Goal: Task Accomplishment & Management: Use online tool/utility

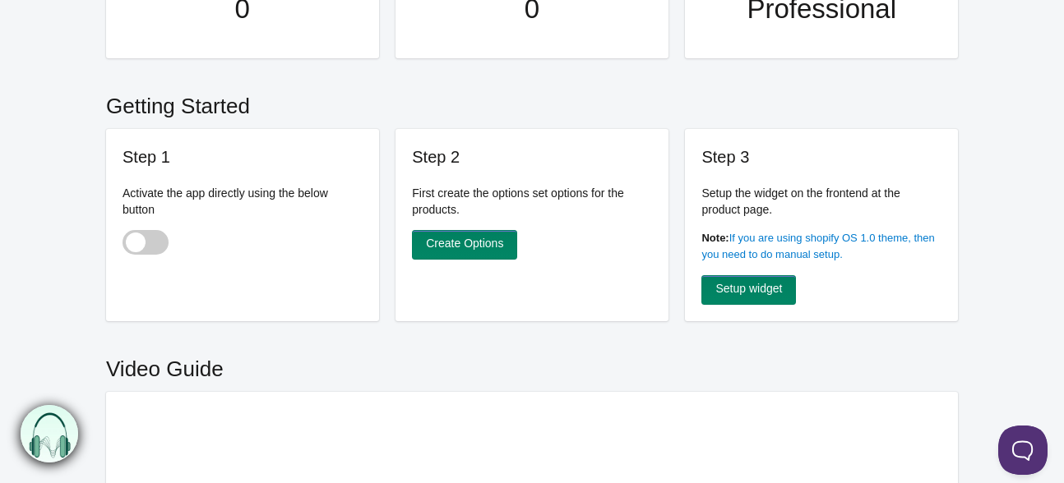
scroll to position [411, 0]
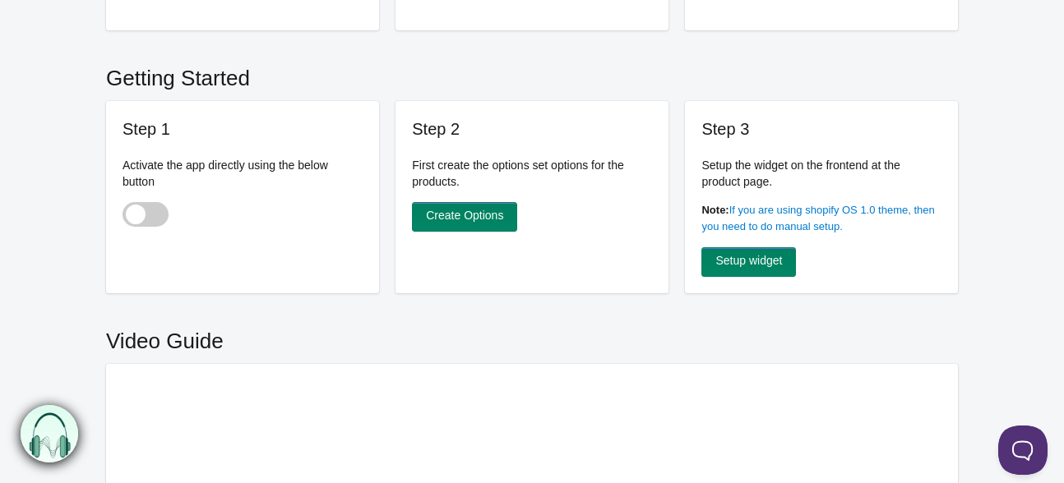
click at [139, 202] on span at bounding box center [145, 214] width 46 height 25
click at [124, 215] on input "checkbox" at bounding box center [123, 216] width 2 height 2
checkbox input "true"
click at [446, 202] on link "Create Options" at bounding box center [464, 217] width 105 height 30
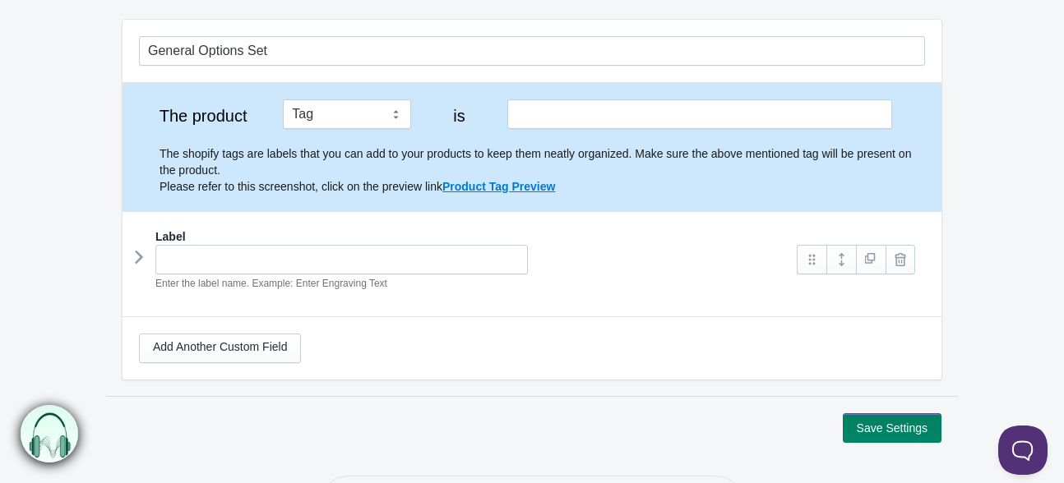
scroll to position [164, 0]
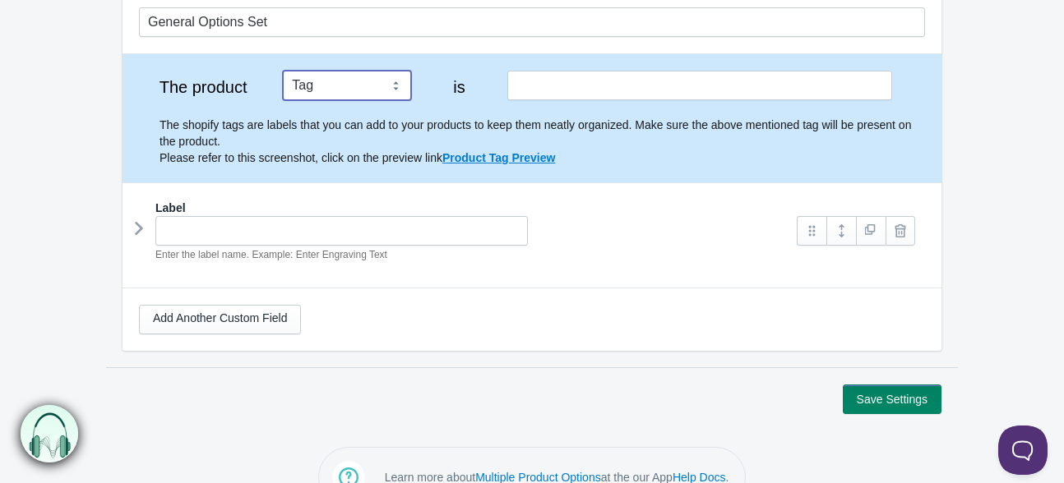
click at [390, 72] on select "Tag Vendor Type URL Handle All Products" at bounding box center [347, 86] width 128 height 30
click at [620, 242] on div "Label Enter the label name. Example: Enter Engraving Text" at bounding box center [532, 238] width 786 height 76
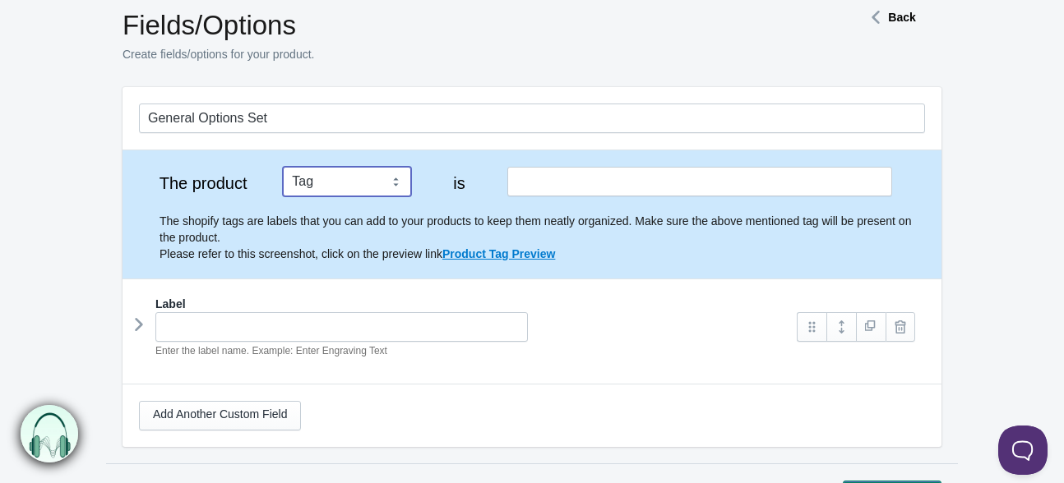
scroll to position [0, 0]
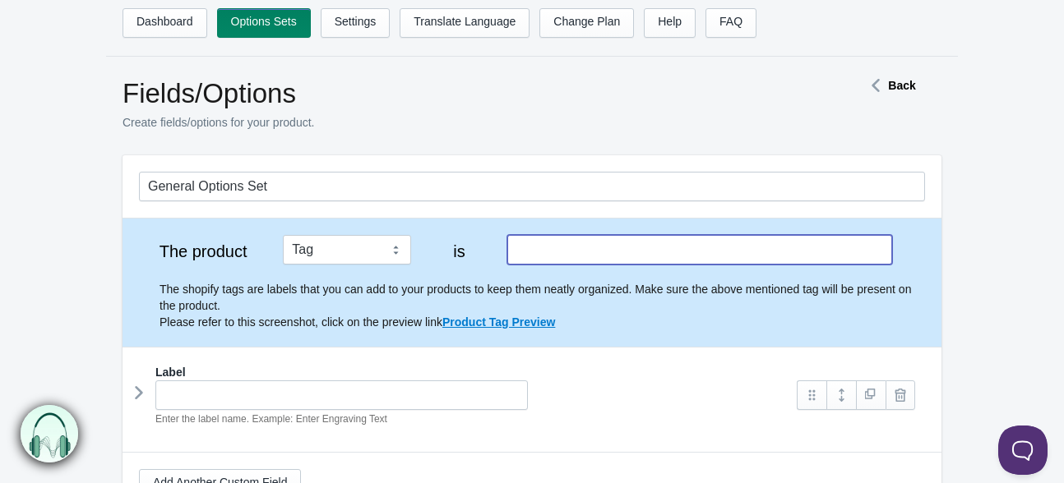
click at [609, 239] on input "text" at bounding box center [699, 250] width 385 height 30
click at [305, 239] on select "Tag Vendor Type URL Handle All Products" at bounding box center [347, 250] width 128 height 30
select select "3"
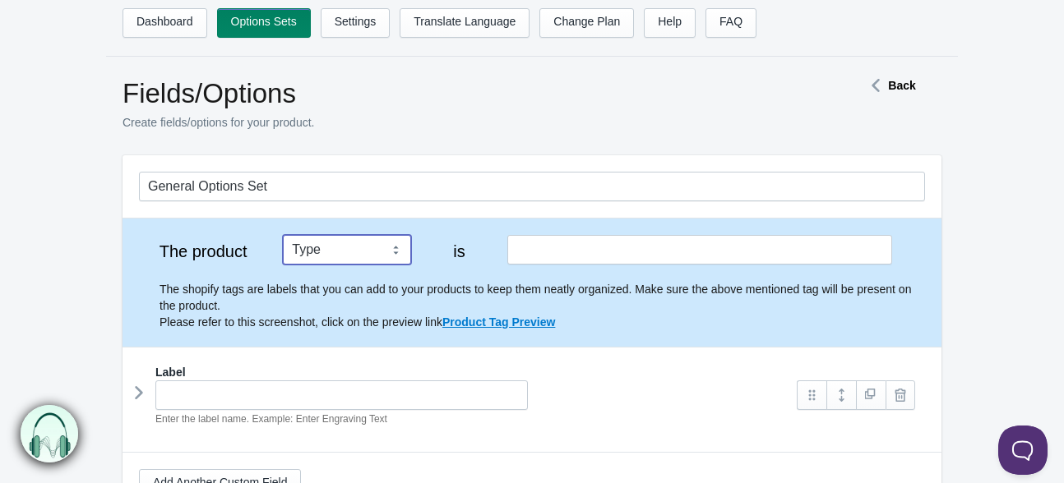
click at [283, 235] on select "Tag Vendor Type URL Handle All Products" at bounding box center [347, 250] width 128 height 30
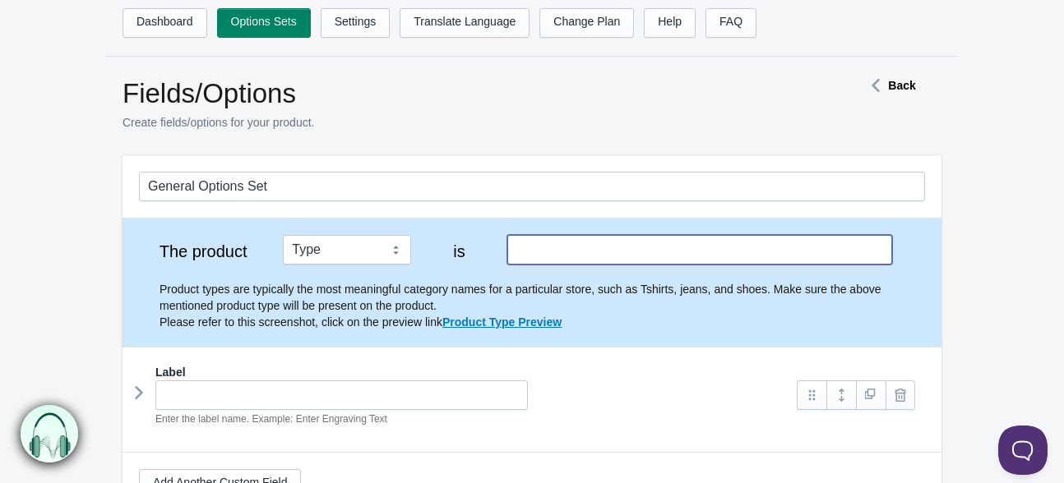
click at [565, 238] on input "text" at bounding box center [699, 250] width 385 height 30
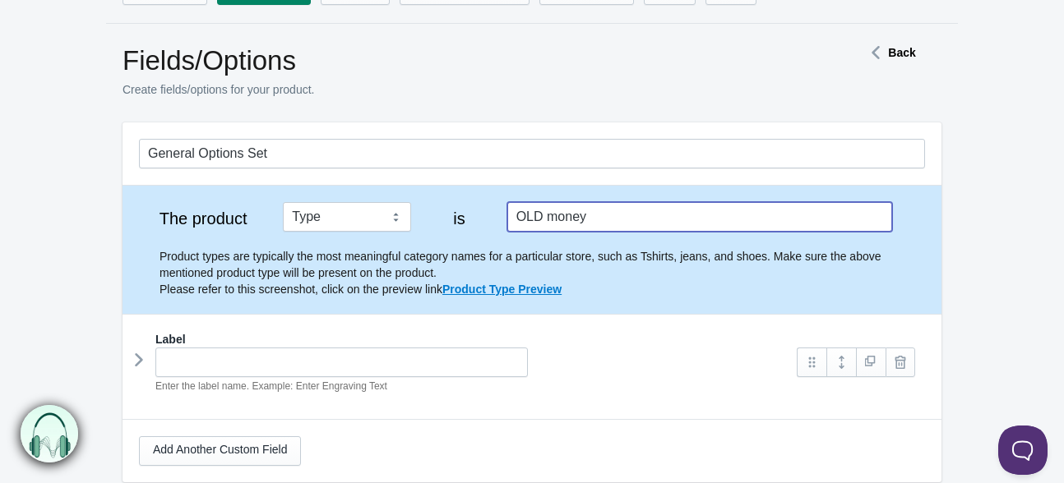
scroll to position [164, 0]
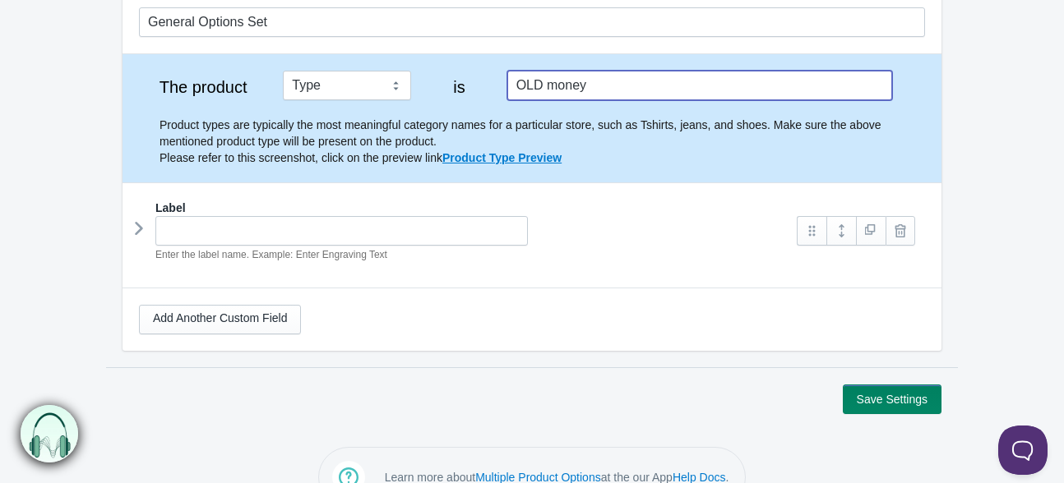
type input "OLD money"
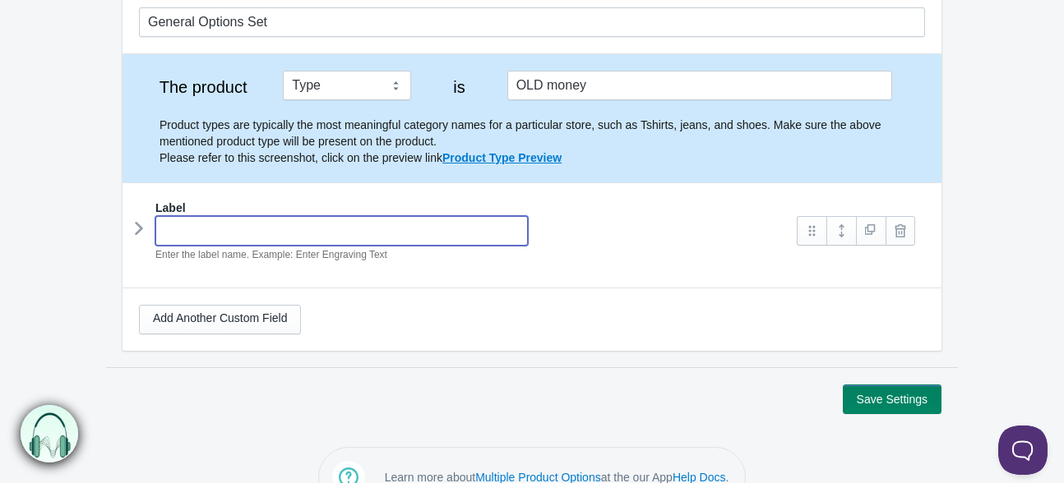
click at [337, 216] on input "text" at bounding box center [341, 231] width 372 height 30
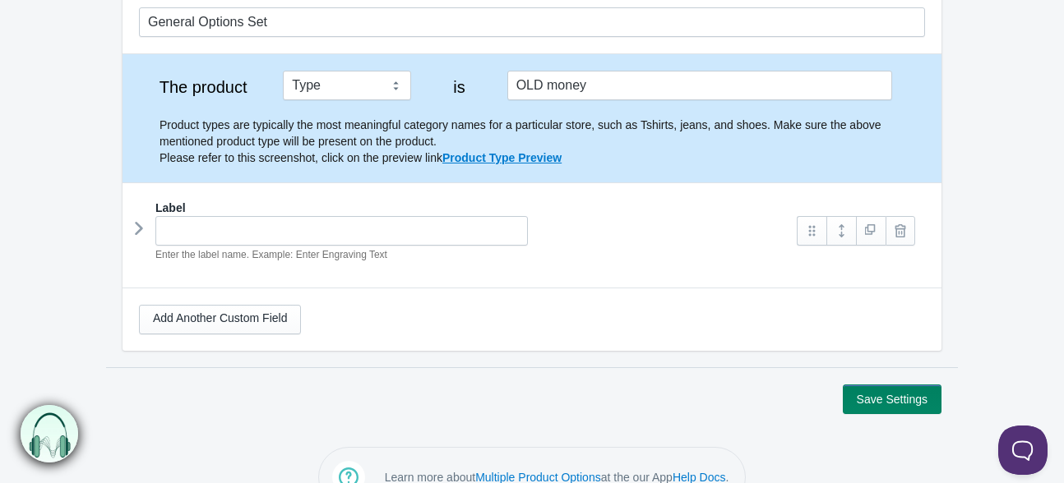
click at [286, 289] on div "Add Another Custom Field" at bounding box center [531, 320] width 819 height 62
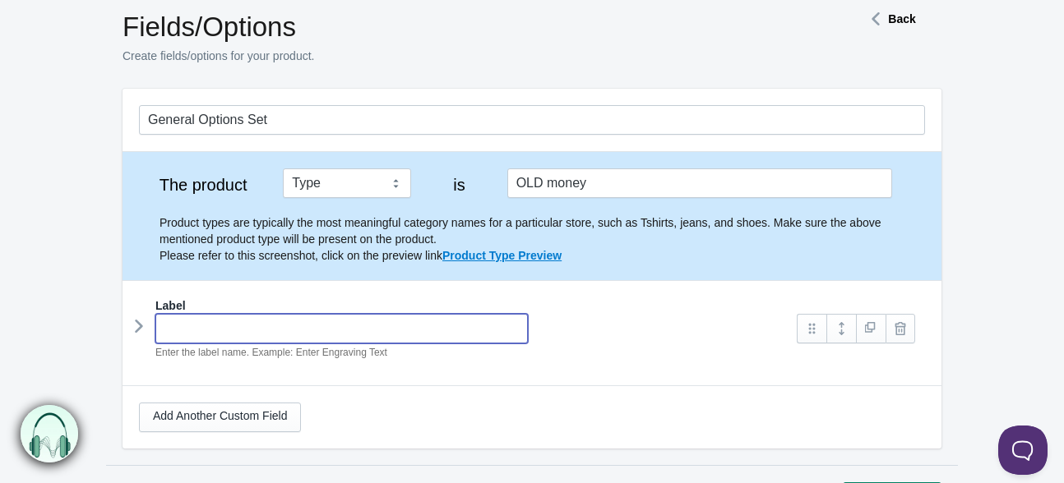
click at [383, 314] on input "text" at bounding box center [341, 329] width 372 height 30
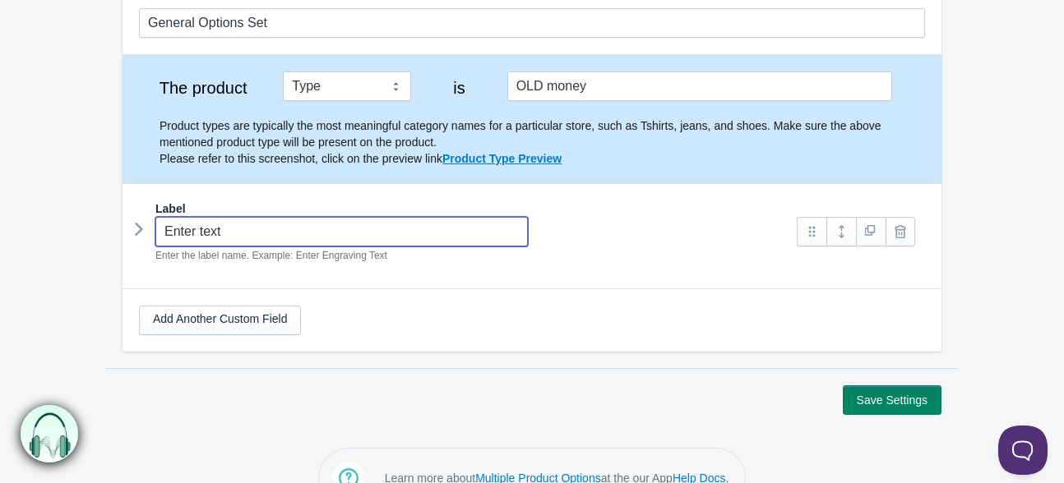
scroll to position [164, 0]
type input "Enter text"
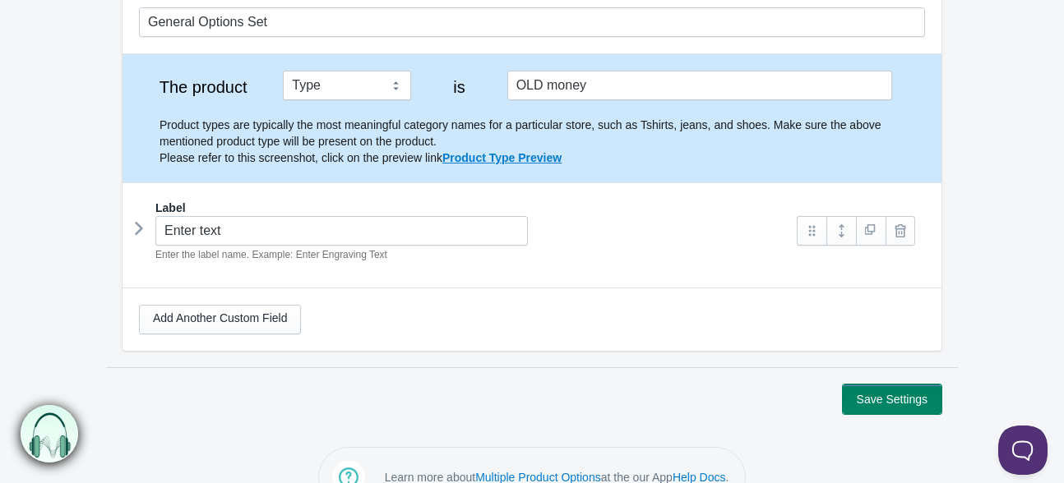
click at [883, 385] on button "Save Settings" at bounding box center [891, 400] width 99 height 30
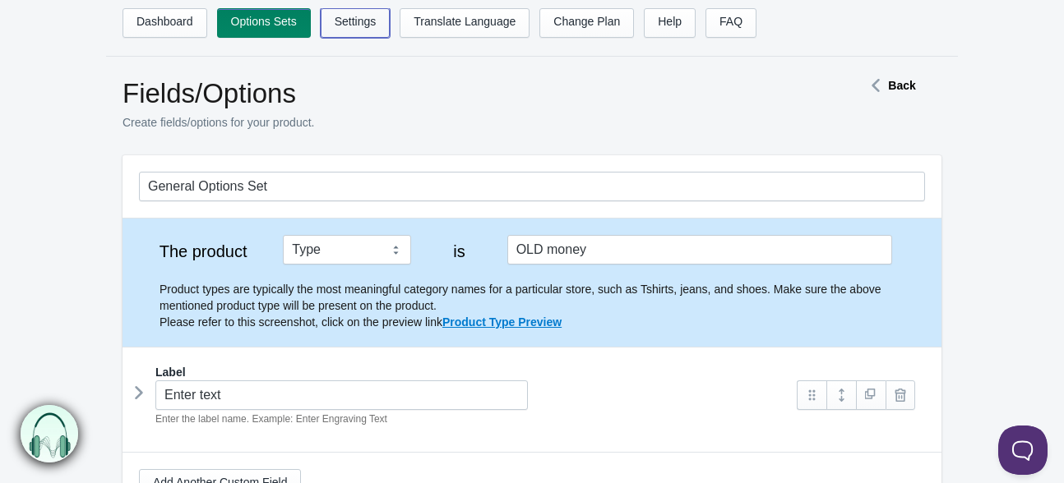
click at [339, 30] on link "Settings" at bounding box center [356, 23] width 70 height 30
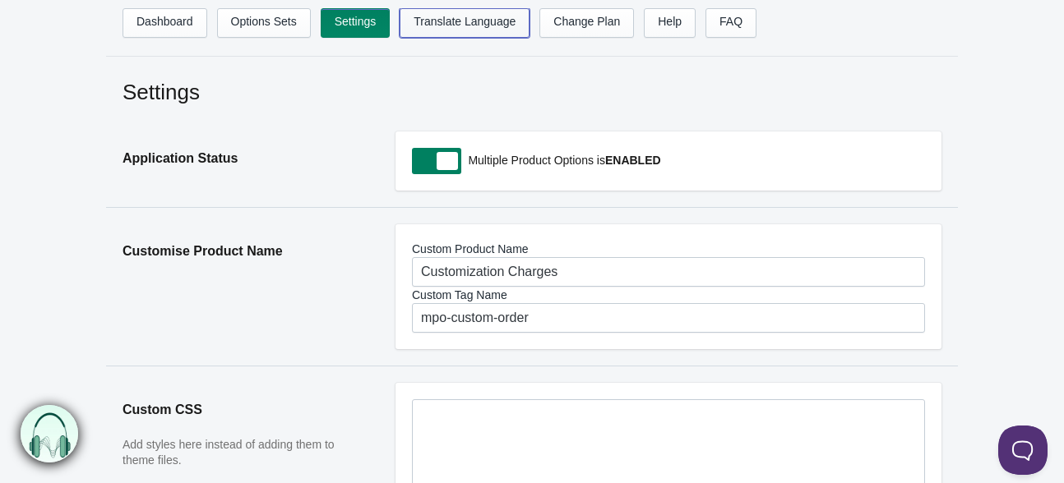
click at [434, 20] on link "Translate Language" at bounding box center [464, 23] width 130 height 30
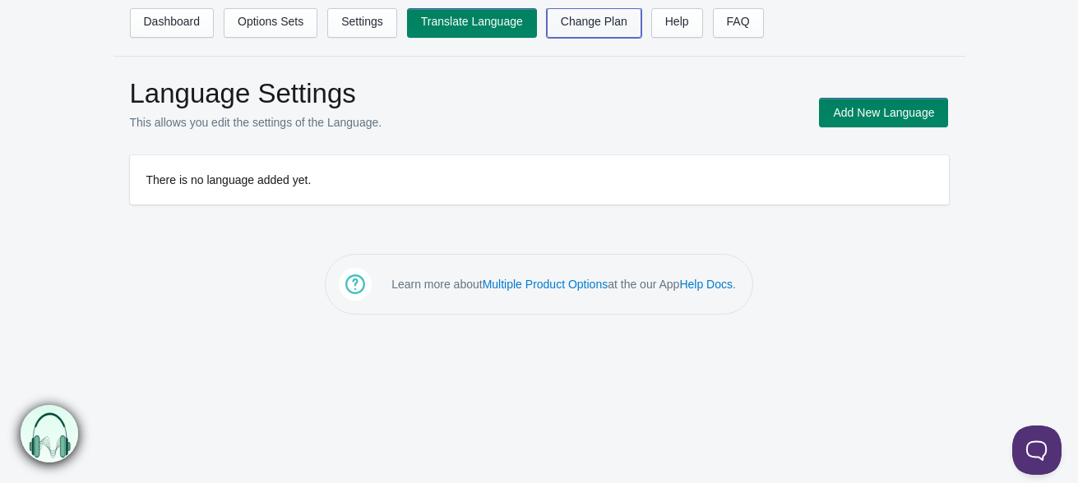
click at [558, 22] on link "Change Plan" at bounding box center [594, 23] width 95 height 30
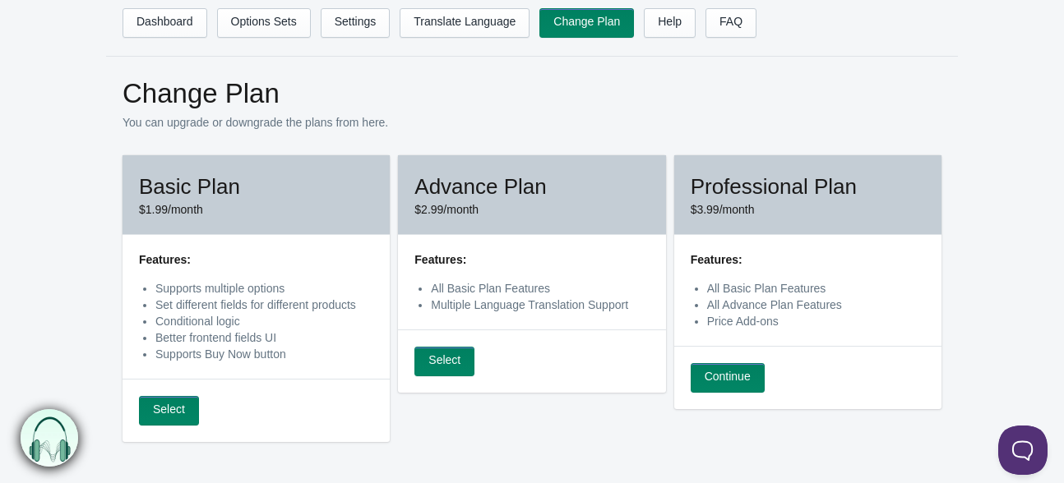
click at [153, 39] on ul "Dashboard Options Sets Settings Translate Language Change Plan Help FAQ Hook te…" at bounding box center [548, 27] width 852 height 39
click at [163, 22] on link "Dashboard" at bounding box center [164, 23] width 85 height 30
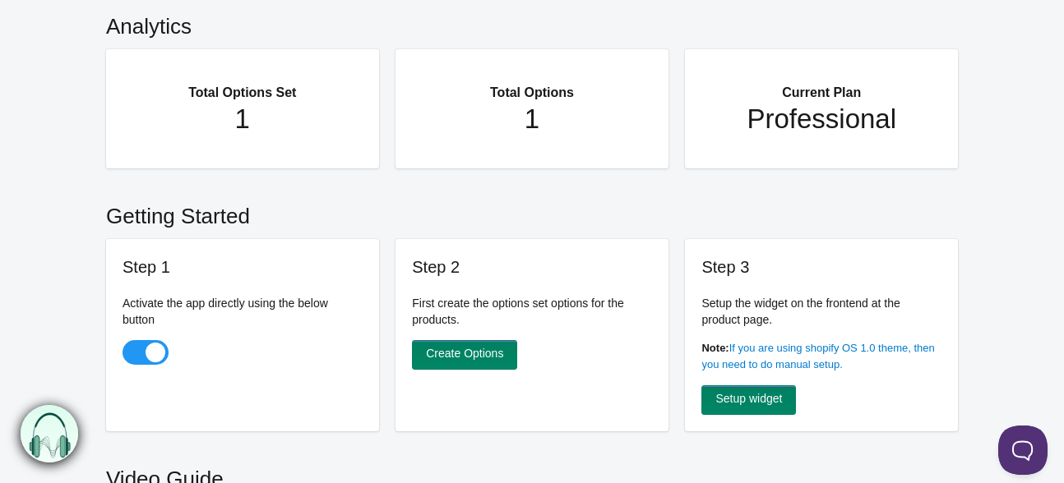
scroll to position [247, 0]
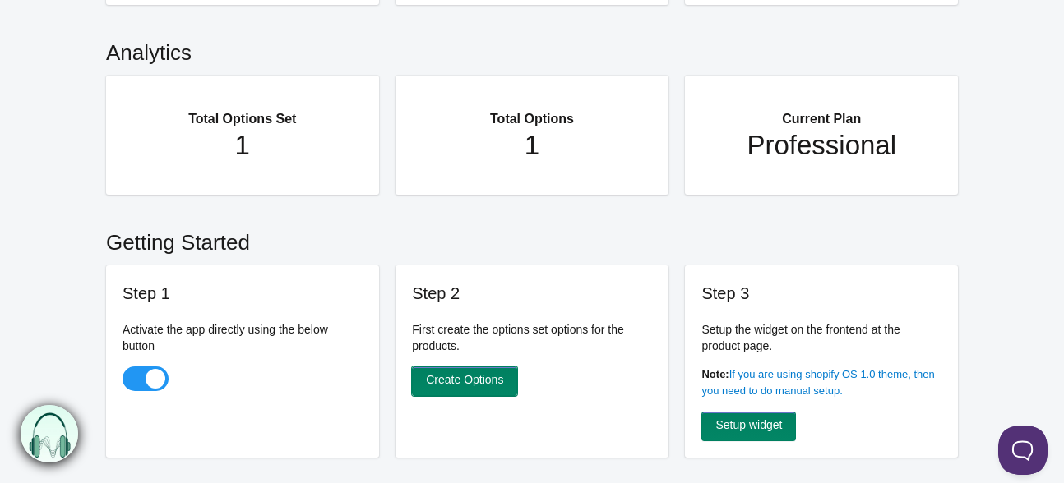
click at [469, 367] on link "Create Options" at bounding box center [464, 382] width 105 height 30
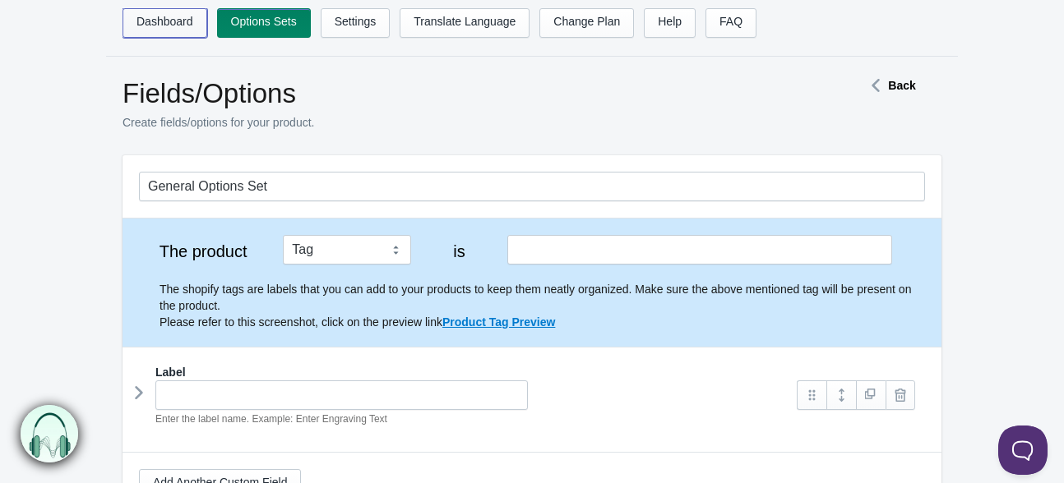
click at [168, 19] on link "Dashboard" at bounding box center [164, 23] width 85 height 30
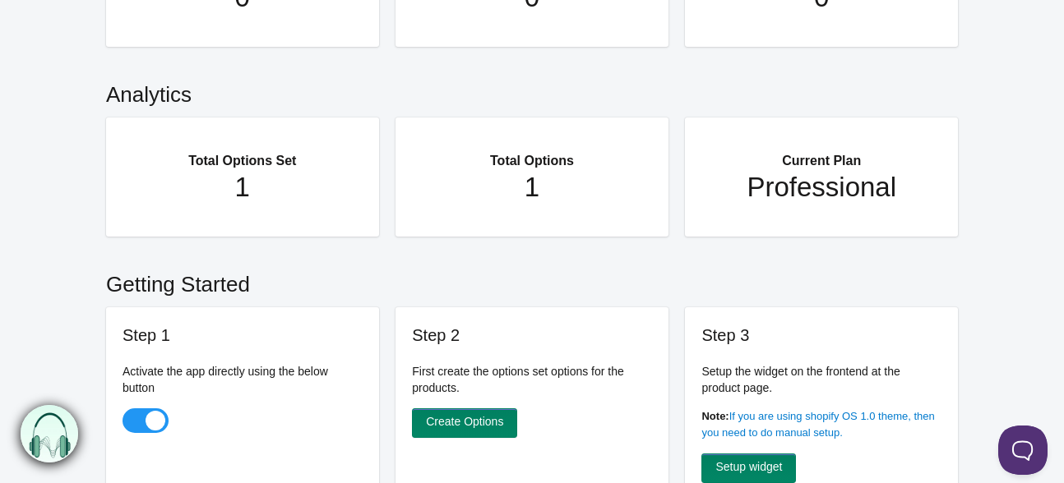
scroll to position [199, 0]
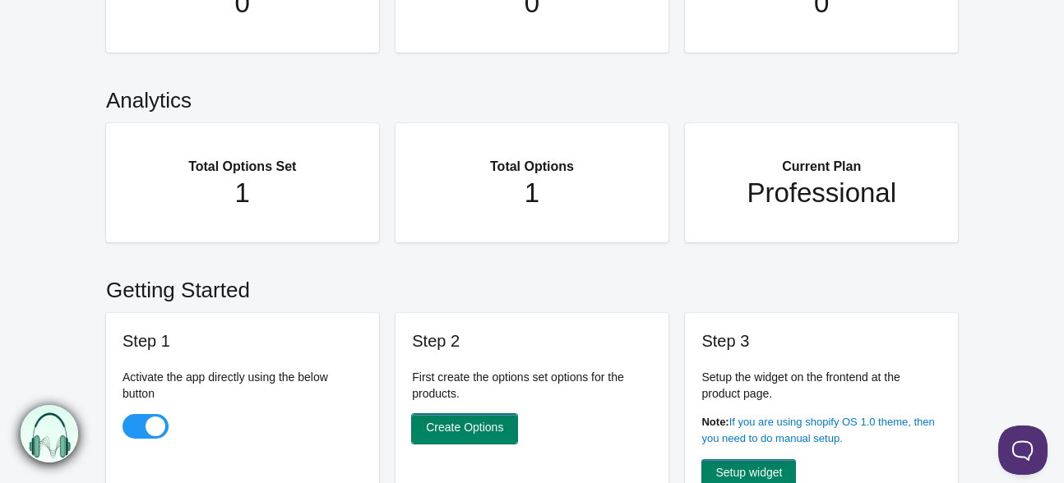
click at [436, 414] on link "Create Options" at bounding box center [464, 429] width 105 height 30
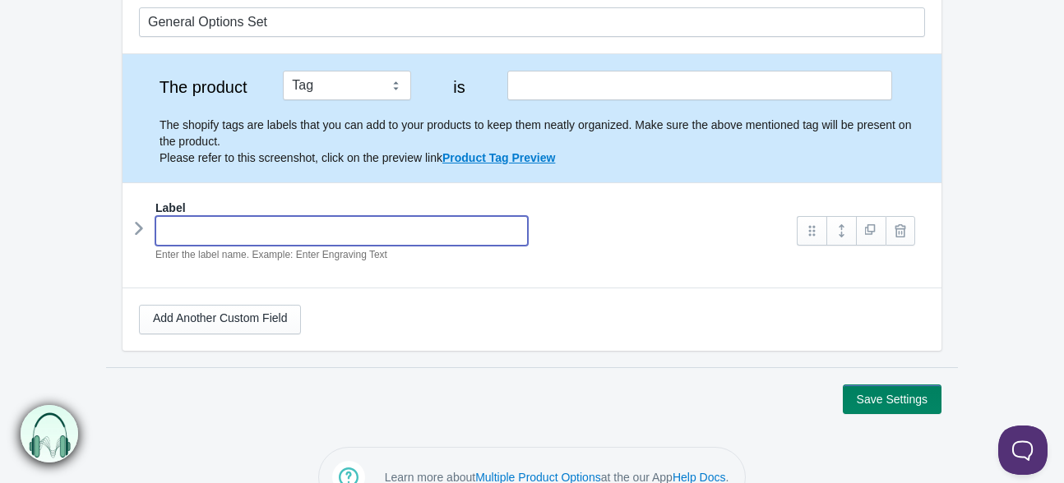
click at [375, 216] on input "text" at bounding box center [341, 231] width 372 height 30
click at [199, 216] on input "Enter text" at bounding box center [341, 231] width 372 height 30
click at [192, 216] on input "Enter text" at bounding box center [341, 231] width 372 height 30
type input "Enter engraving text"
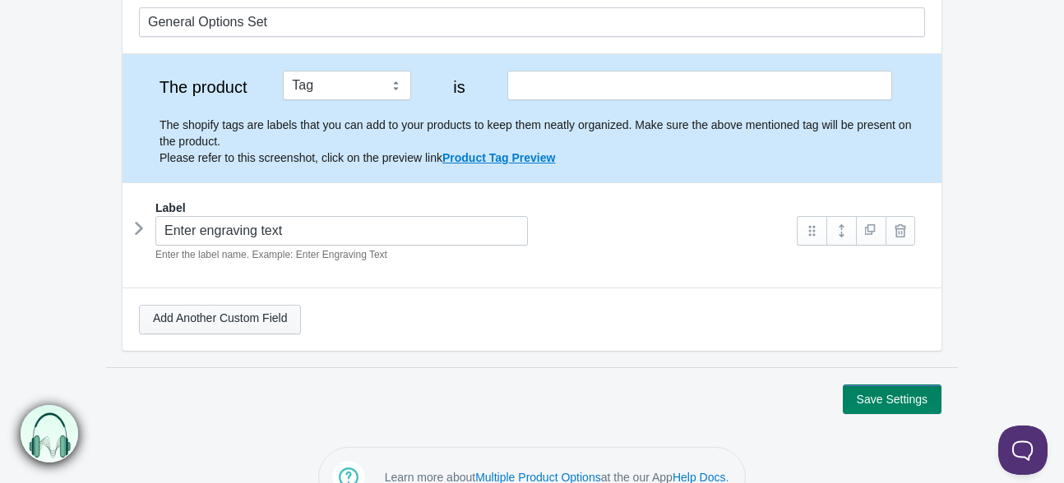
click at [208, 305] on link "Add Another Custom Field" at bounding box center [220, 320] width 162 height 30
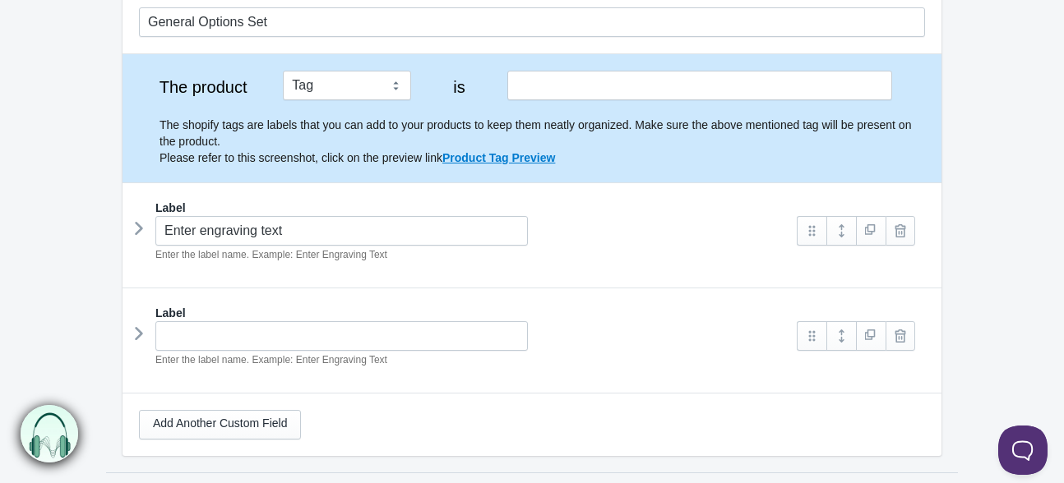
click at [628, 243] on div "Label Enter engraving text Enter the label name. Example: Enter Engraving Text" at bounding box center [532, 238] width 786 height 76
click at [834, 216] on link at bounding box center [841, 231] width 30 height 30
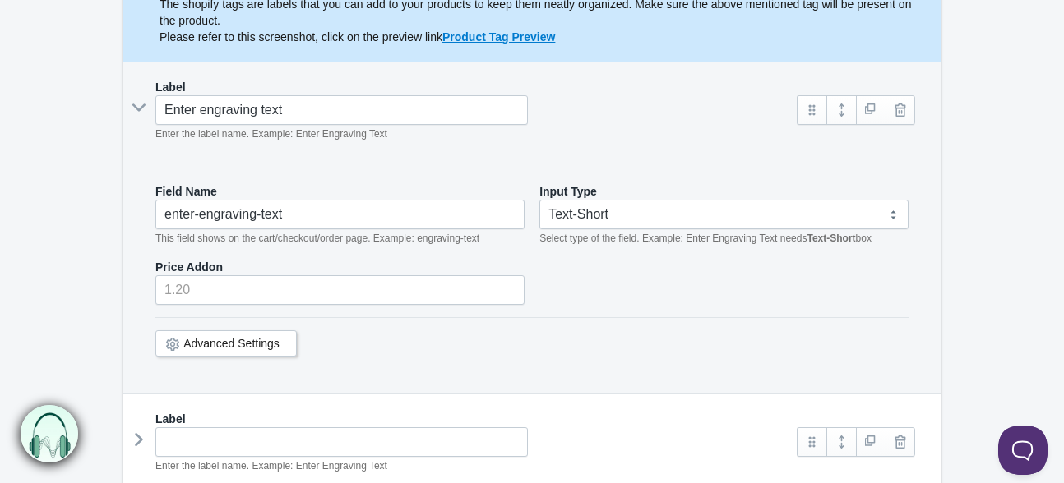
scroll to position [329, 0]
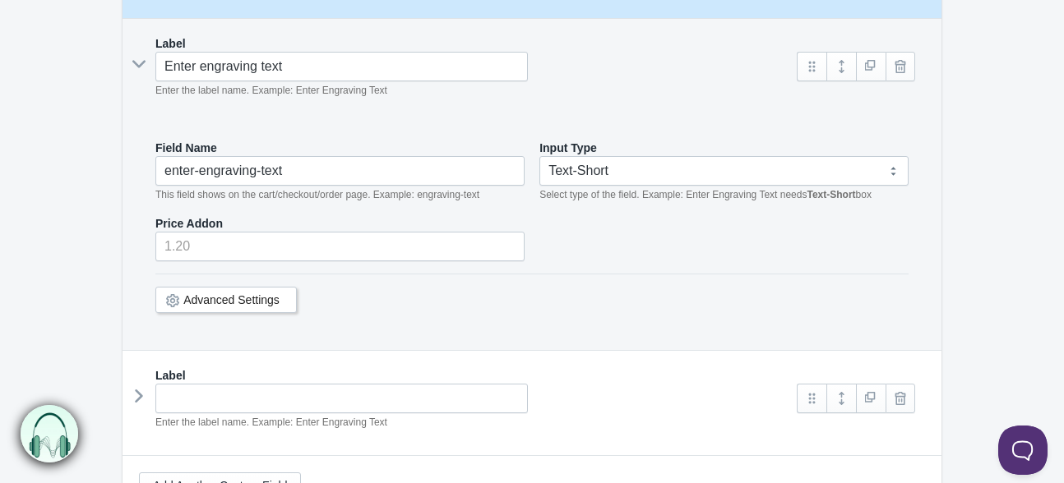
click at [249, 293] on link "Advanced Settings" at bounding box center [231, 299] width 96 height 13
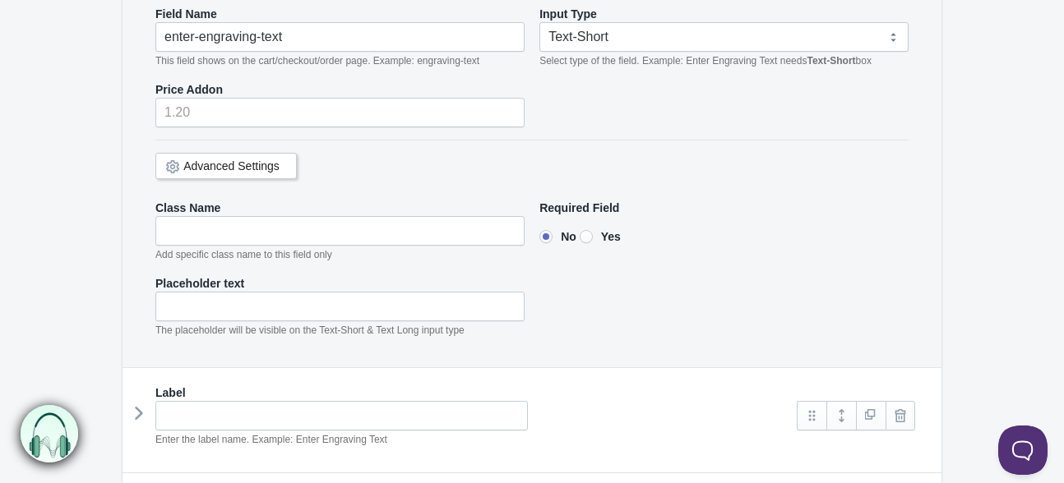
scroll to position [493, 0]
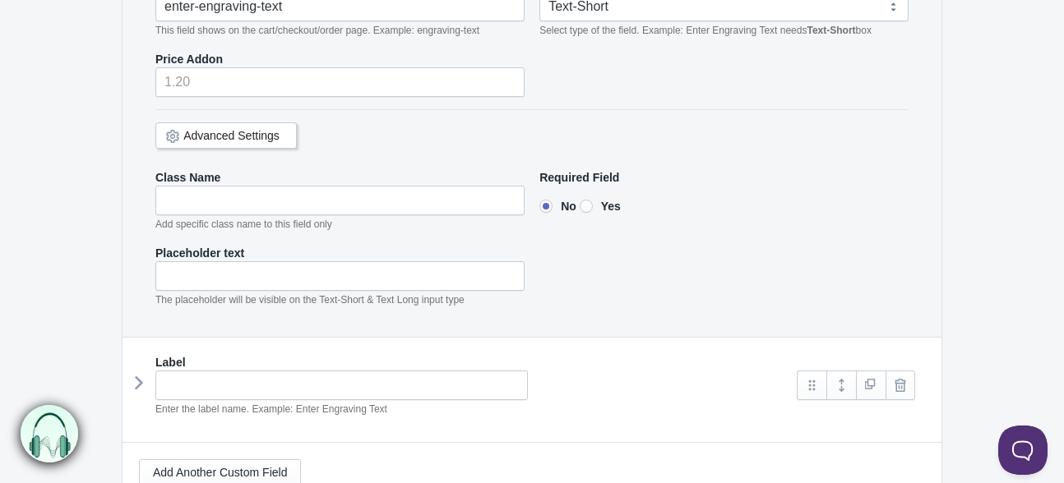
click at [399, 371] on div "Enter the label name. Example: Enter Engraving Text" at bounding box center [460, 394] width 642 height 47
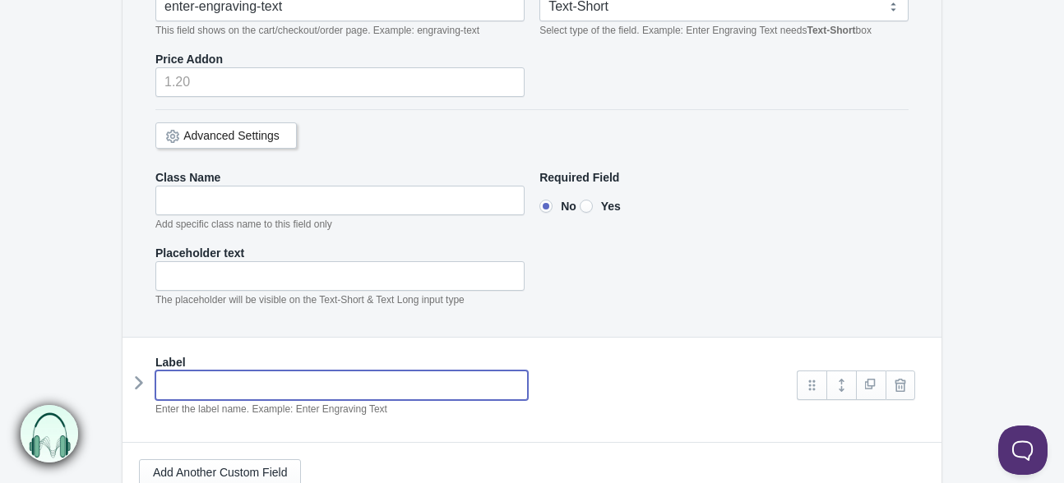
click at [404, 371] on input "text" at bounding box center [341, 386] width 372 height 30
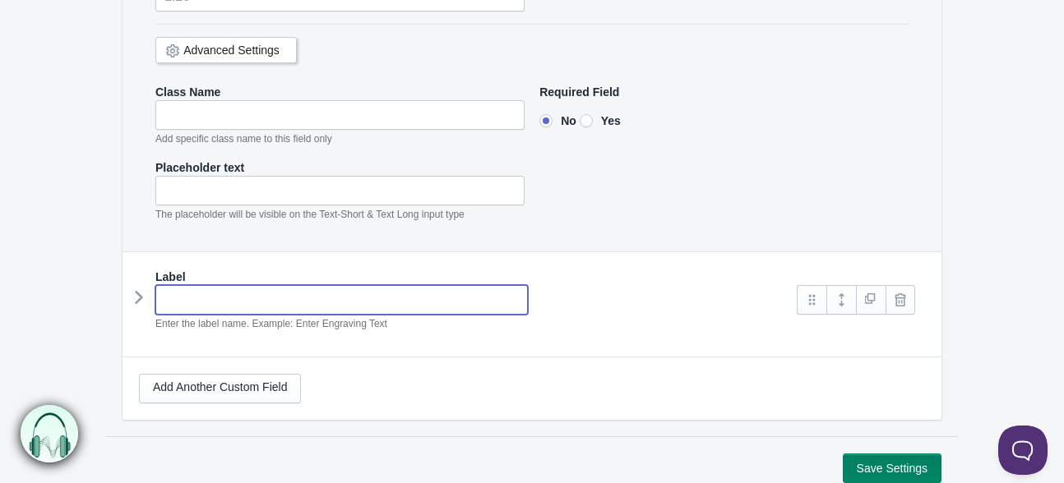
scroll to position [618, 0]
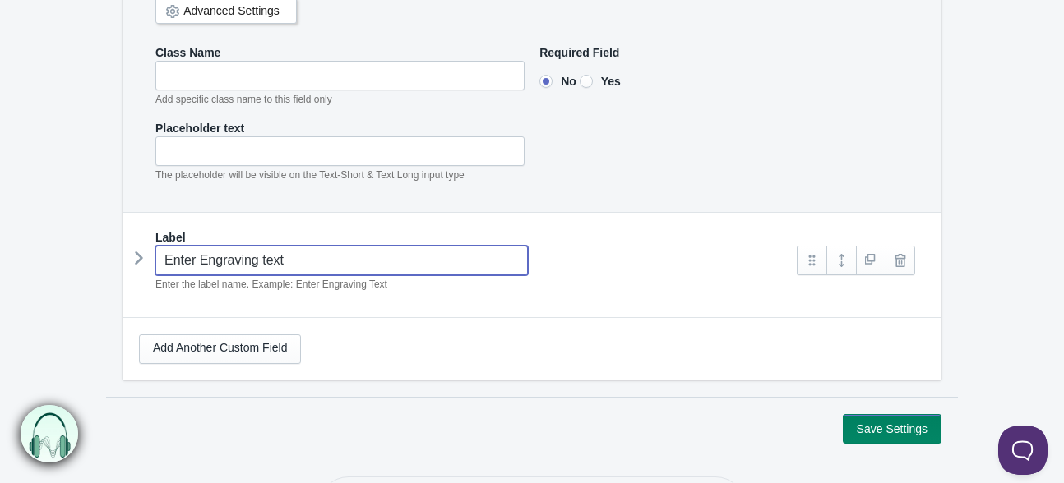
type input "Enter Engraving text"
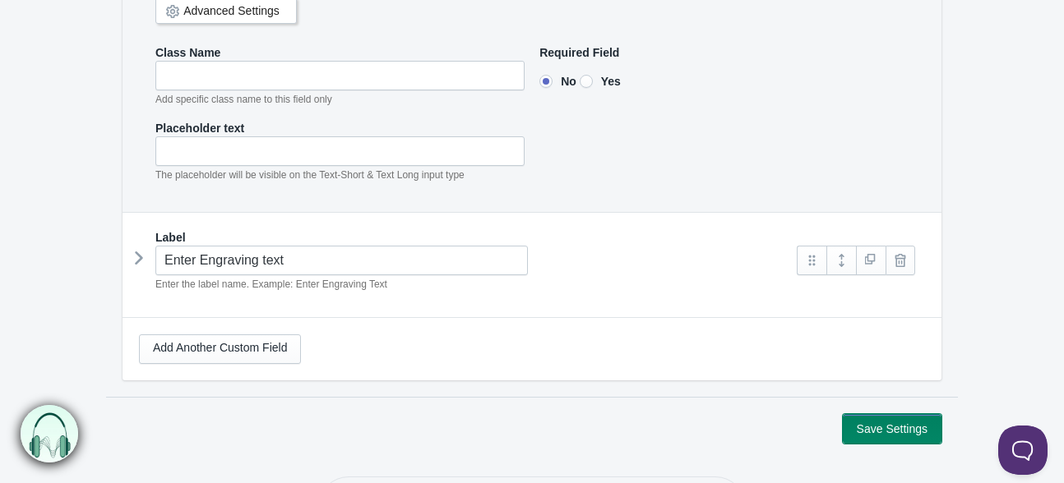
click at [913, 414] on button "Save Settings" at bounding box center [891, 429] width 99 height 30
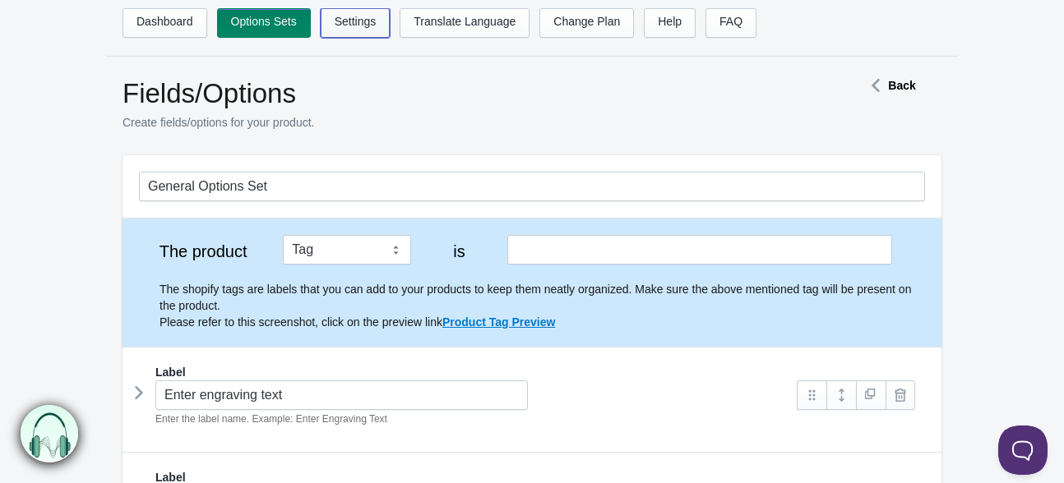
click at [321, 16] on link "Settings" at bounding box center [356, 23] width 70 height 30
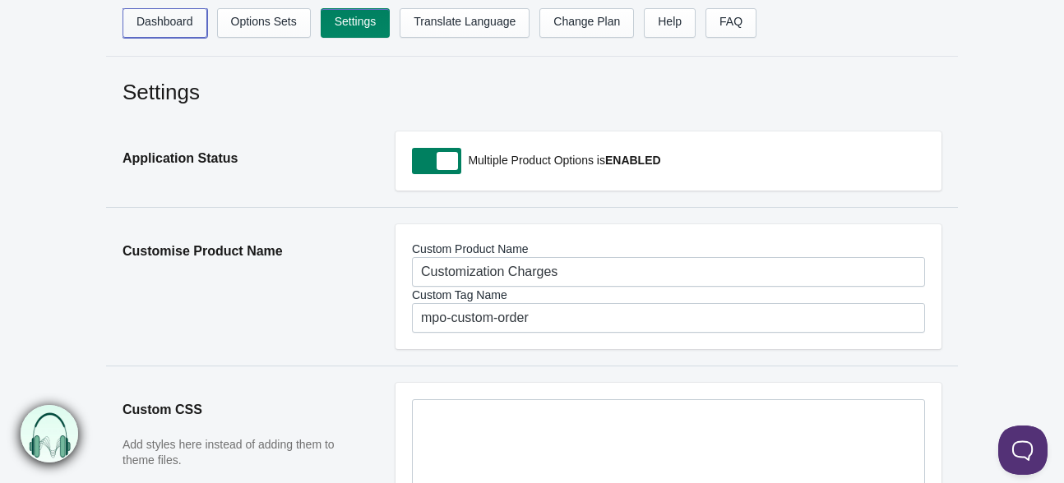
click at [140, 31] on link "Dashboard" at bounding box center [164, 23] width 85 height 30
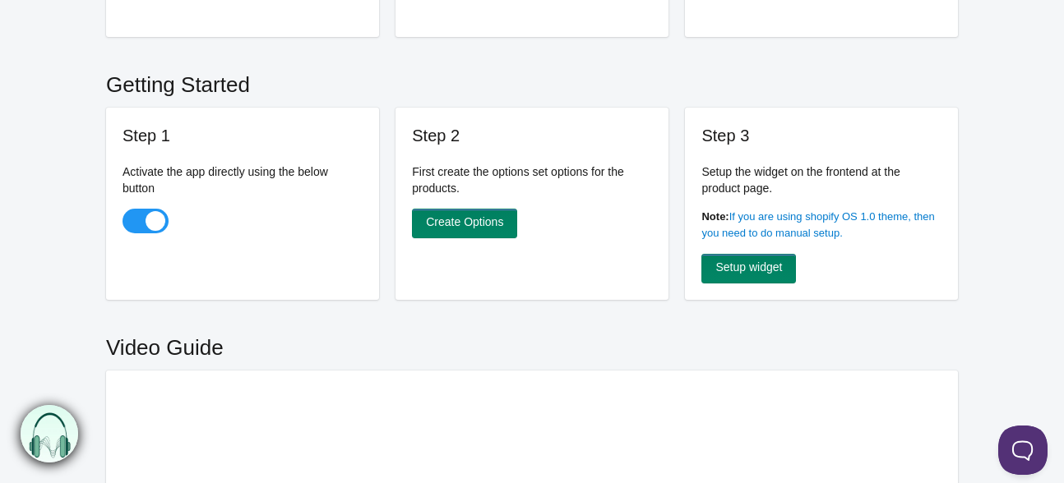
scroll to position [411, 0]
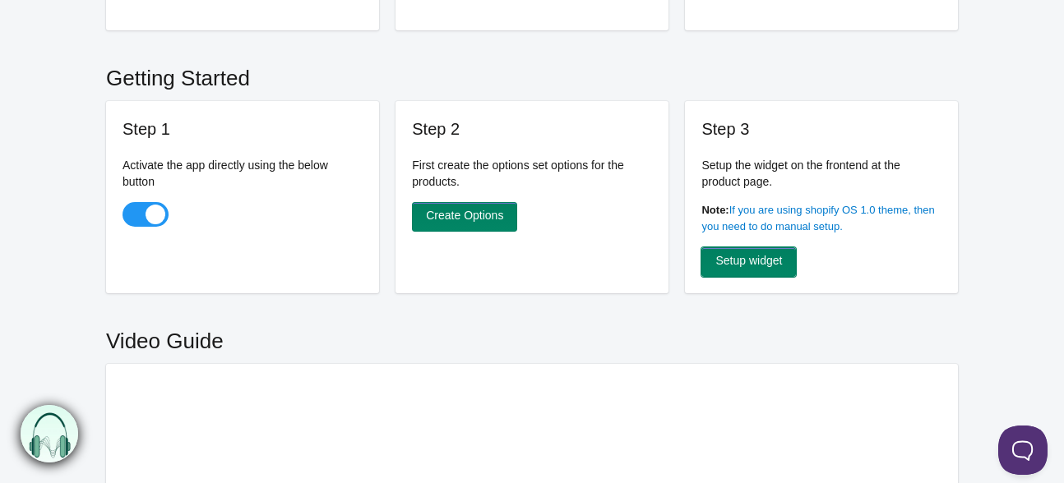
click at [726, 247] on link "Setup widget" at bounding box center [748, 262] width 95 height 30
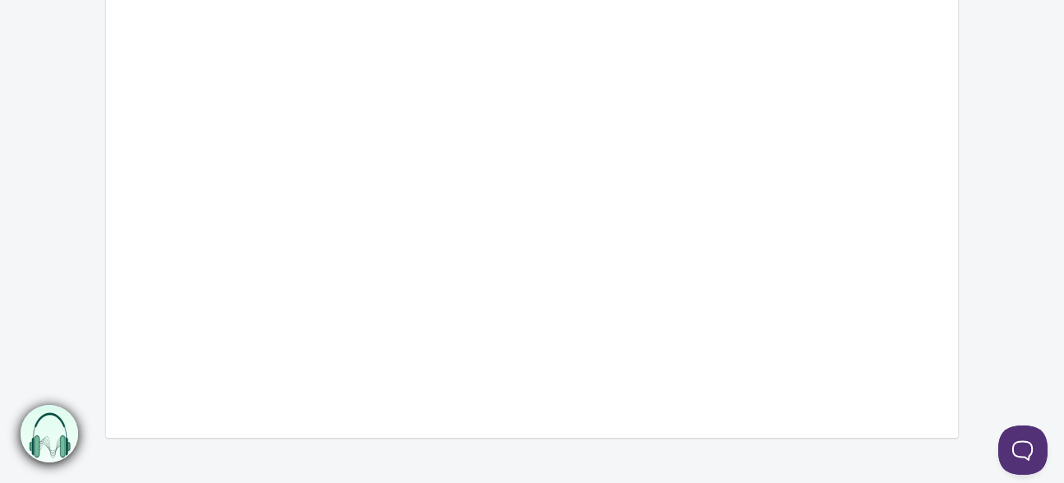
scroll to position [493, 0]
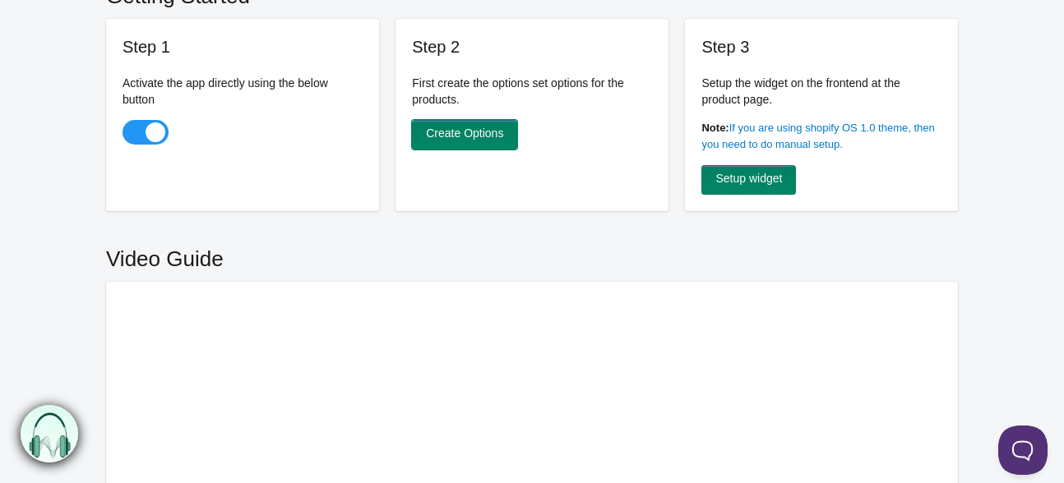
click at [446, 120] on link "Create Options" at bounding box center [464, 135] width 105 height 30
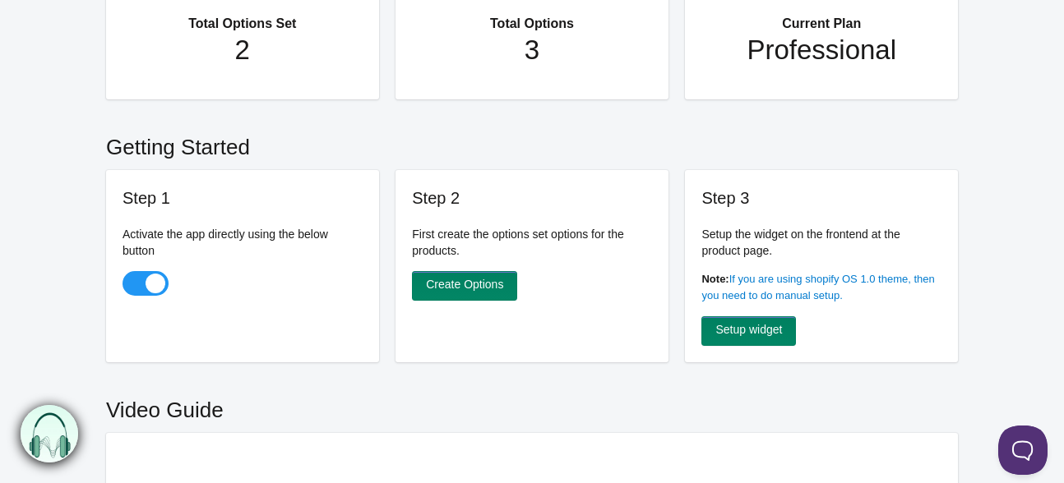
scroll to position [363, 0]
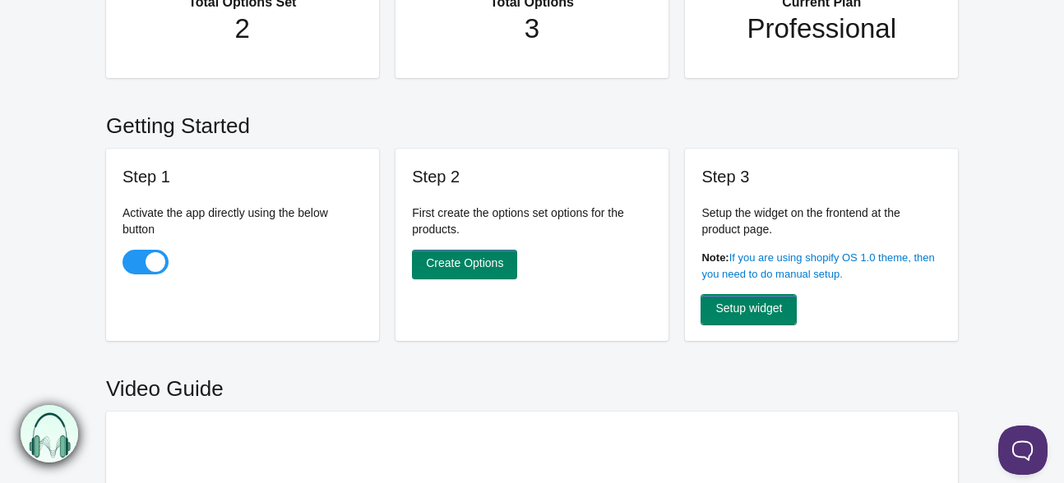
click at [722, 295] on link "Setup widget" at bounding box center [748, 310] width 95 height 30
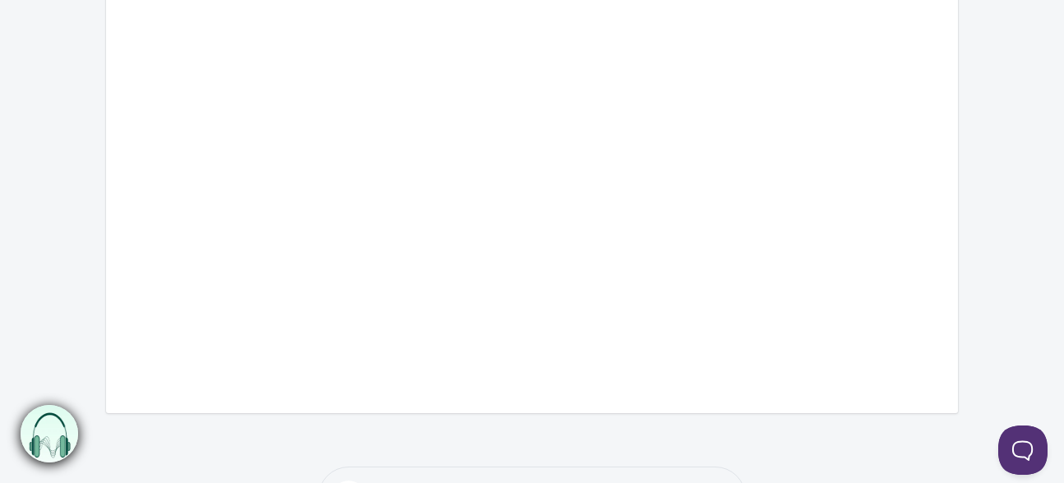
scroll to position [856, 0]
click at [567, 481] on link "Multiple Product Options" at bounding box center [538, 487] width 126 height 13
click at [710, 481] on link "Help Docs" at bounding box center [698, 487] width 53 height 13
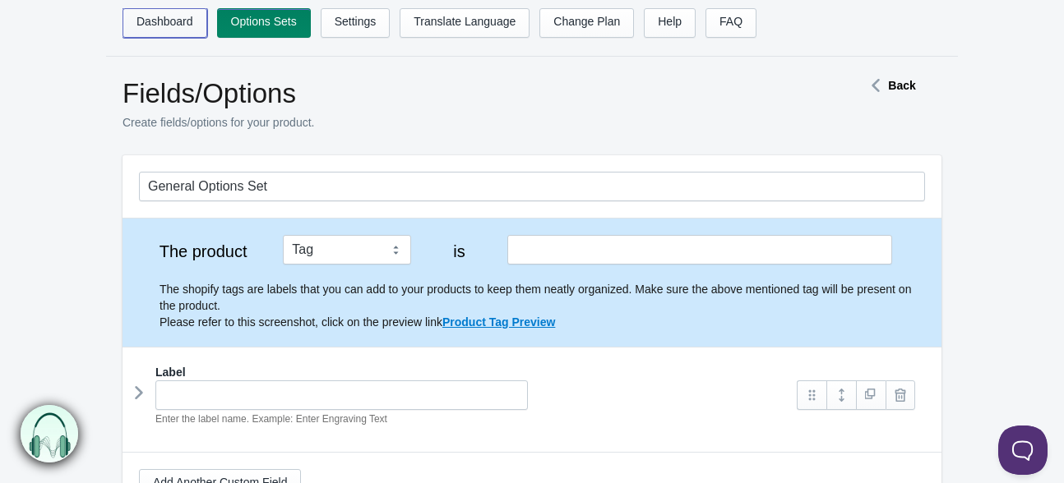
click at [145, 26] on link "Dashboard" at bounding box center [164, 23] width 85 height 30
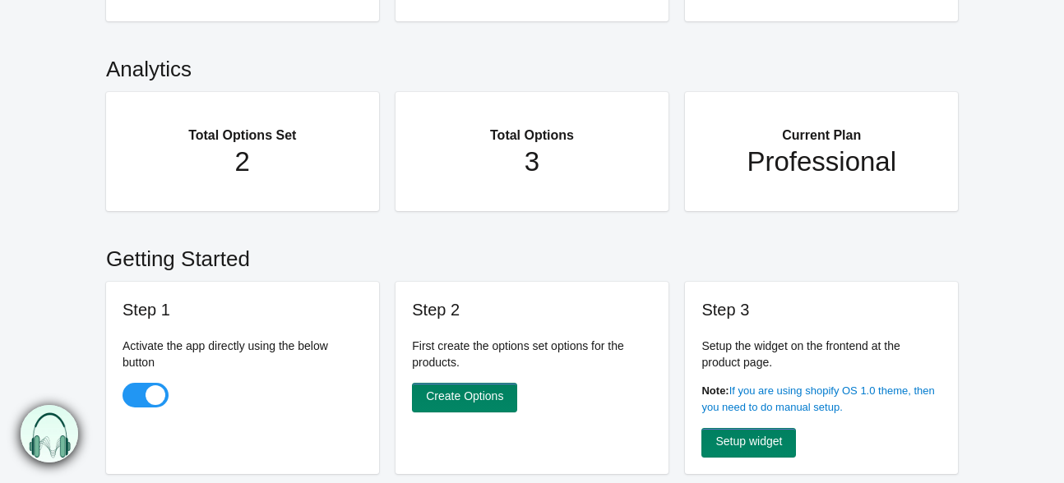
scroll to position [247, 0]
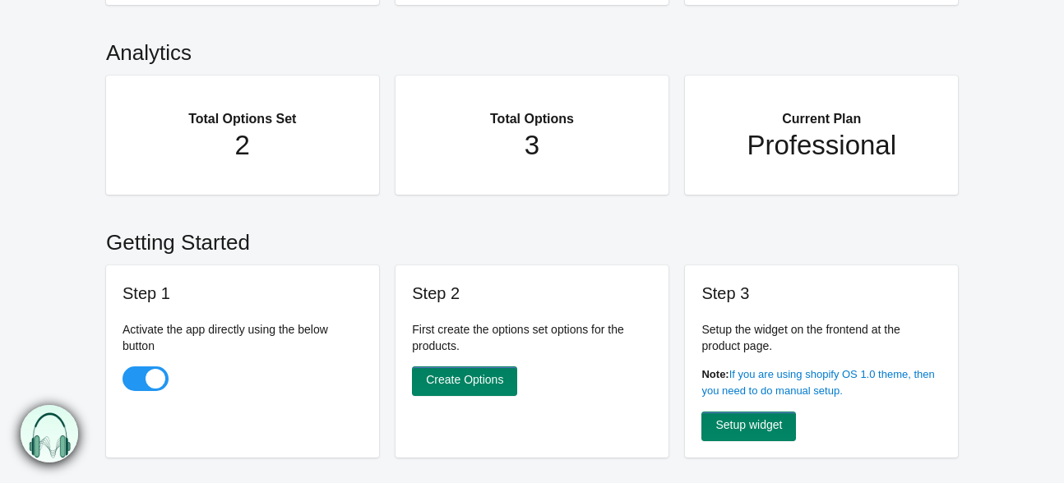
click at [229, 92] on h2 "Total Options Set" at bounding box center [242, 111] width 207 height 38
click at [247, 99] on h2 "Total Options Set" at bounding box center [242, 111] width 207 height 38
click at [515, 137] on h1 "3" at bounding box center [531, 145] width 207 height 33
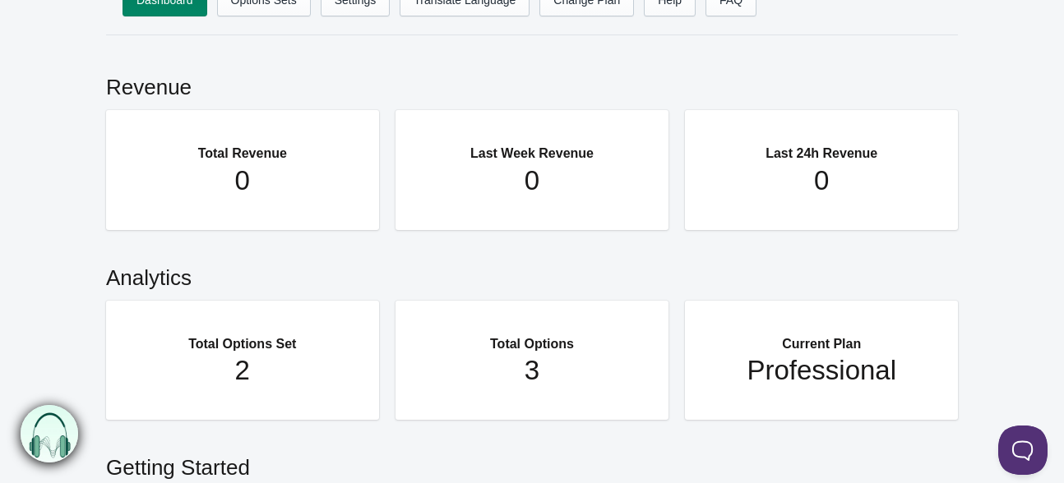
scroll to position [82, 0]
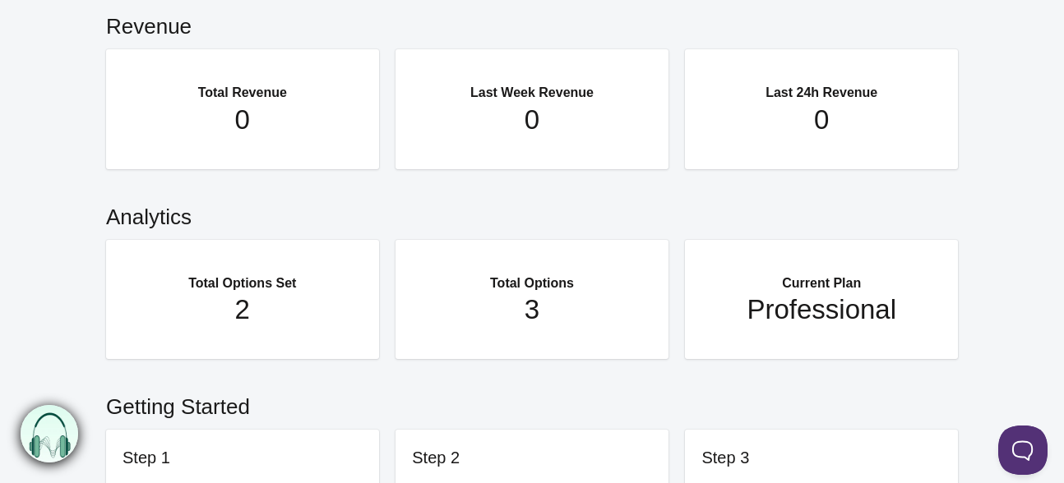
click at [529, 293] on h1 "3" at bounding box center [531, 309] width 207 height 33
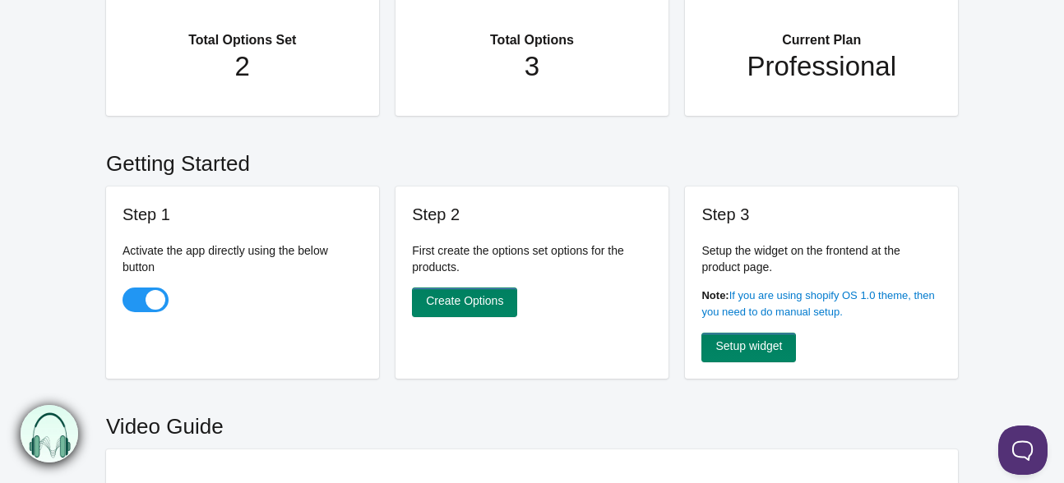
scroll to position [411, 0]
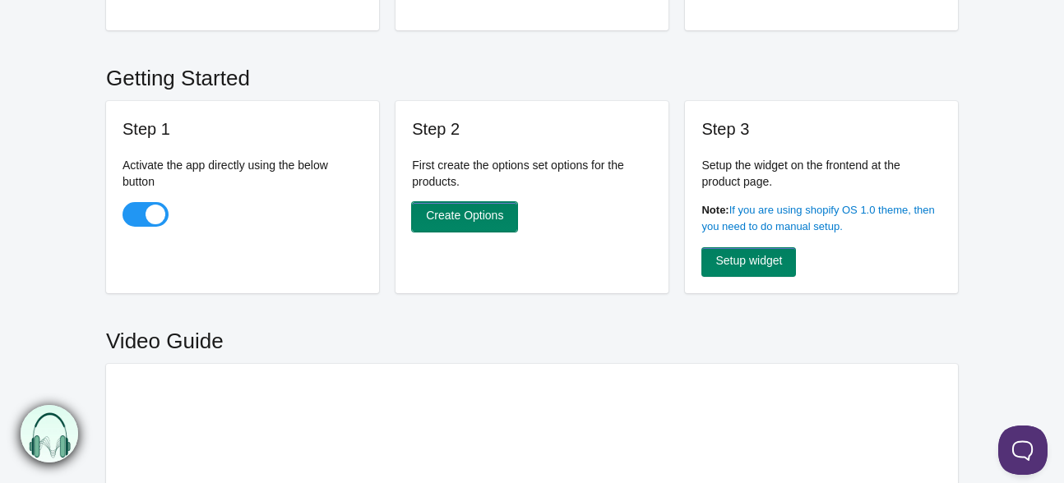
click at [463, 202] on link "Create Options" at bounding box center [464, 217] width 105 height 30
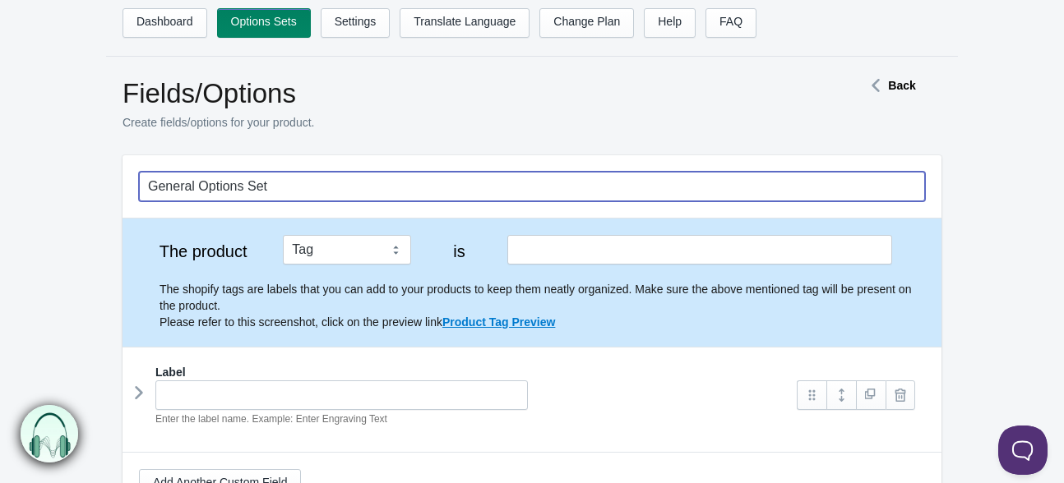
click at [249, 176] on input "General Options Set" at bounding box center [532, 187] width 786 height 30
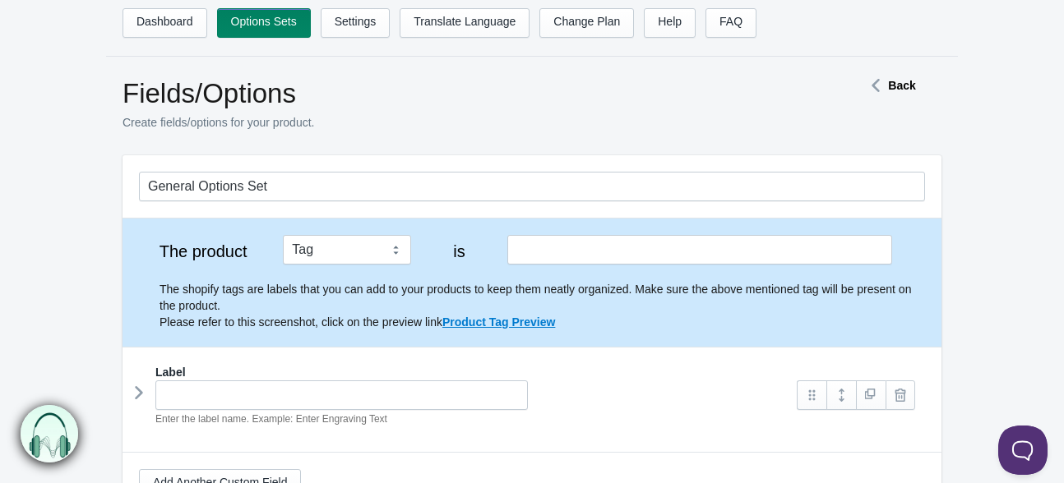
click at [875, 81] on icon at bounding box center [875, 85] width 25 height 8
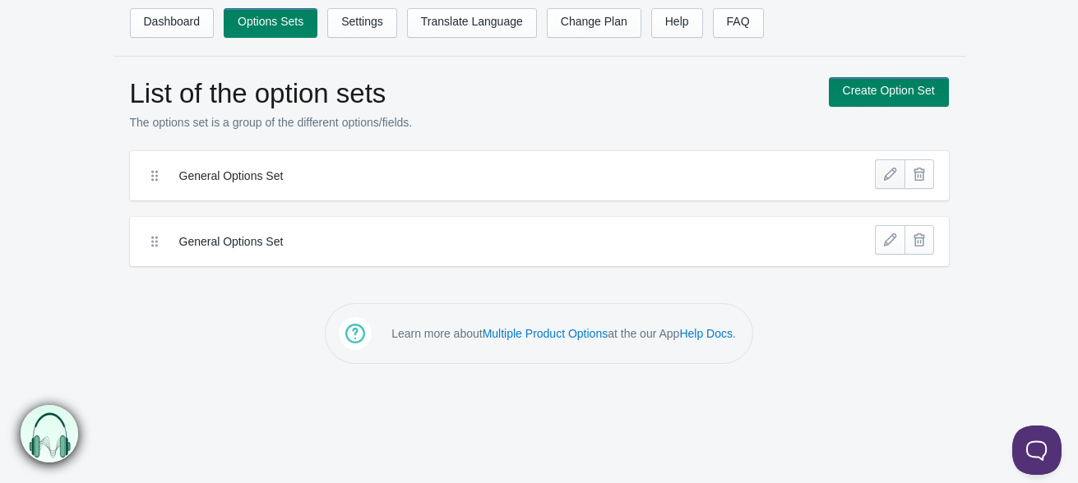
click at [880, 164] on link at bounding box center [890, 174] width 30 height 30
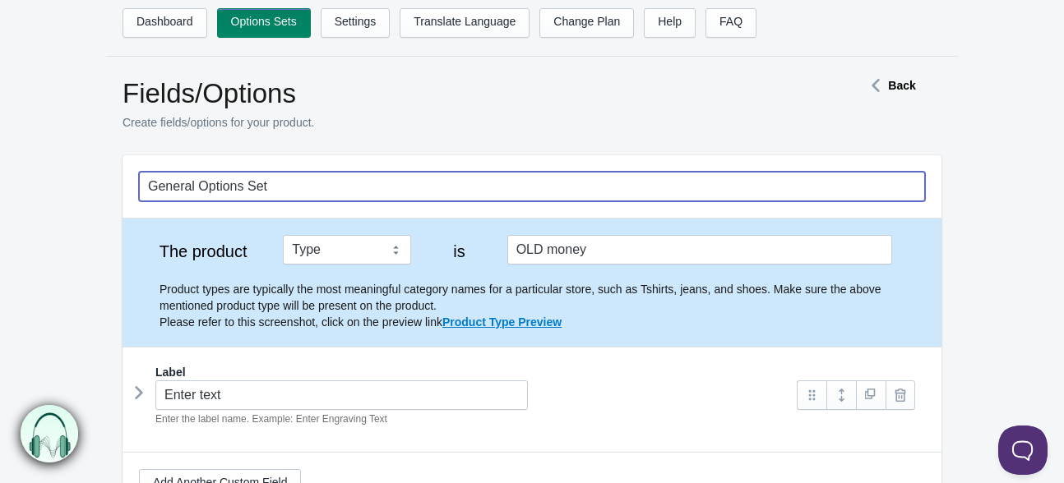
drag, startPoint x: 308, startPoint y: 182, endPoint x: 145, endPoint y: 173, distance: 163.8
click at [145, 173] on input "General Options Set" at bounding box center [532, 187] width 786 height 30
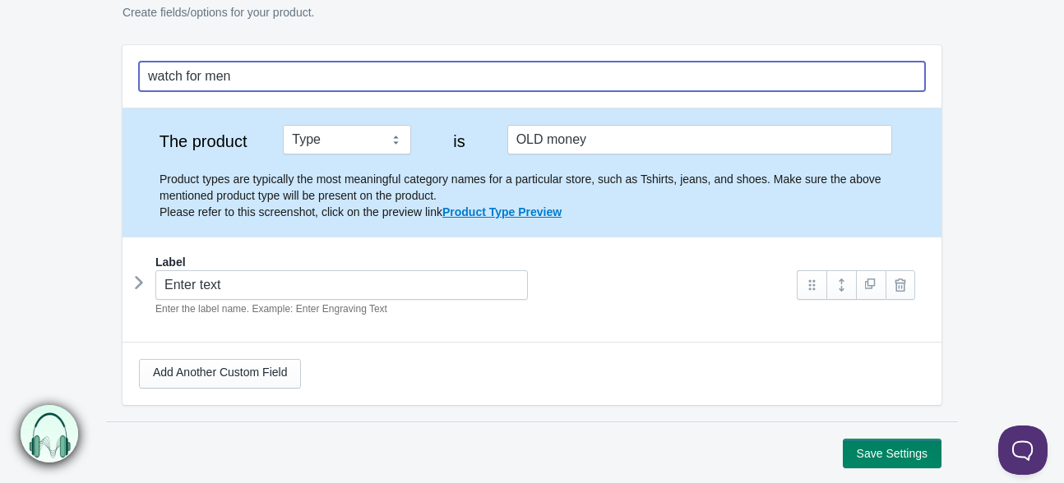
scroll to position [164, 0]
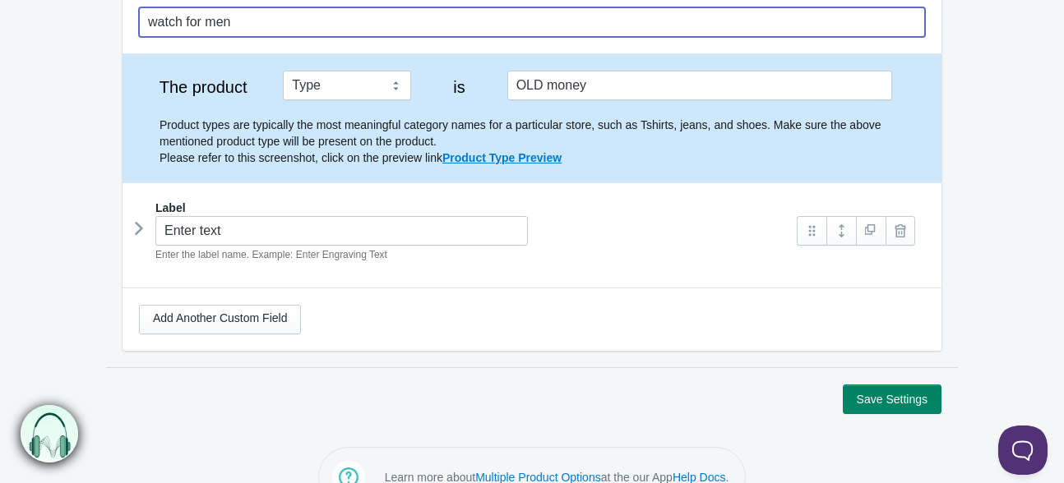
type input "watch for men"
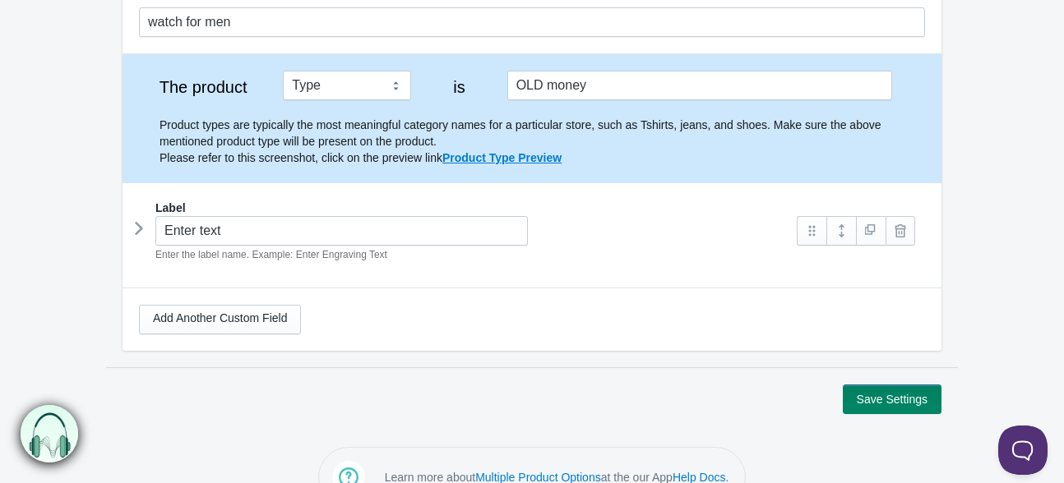
drag, startPoint x: 903, startPoint y: 349, endPoint x: 907, endPoint y: 358, distance: 9.6
click at [907, 367] on section "Save Settings" at bounding box center [532, 390] width 852 height 47
click at [907, 385] on button "Save Settings" at bounding box center [891, 400] width 99 height 30
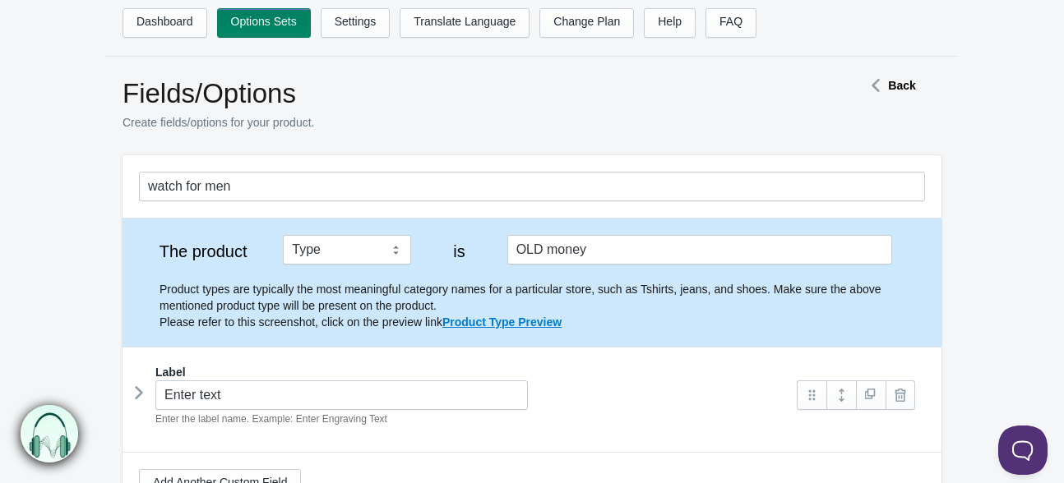
click at [882, 85] on icon at bounding box center [875, 85] width 25 height 8
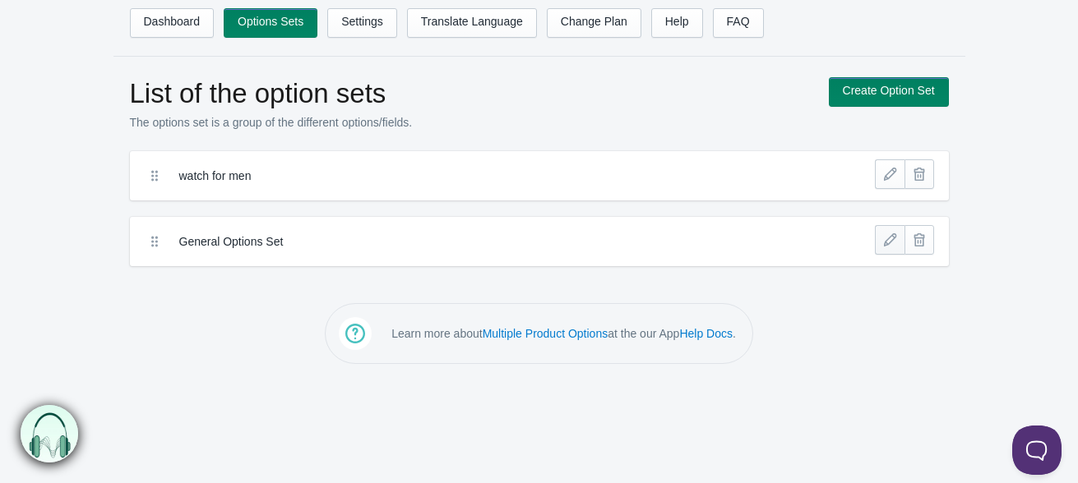
click at [879, 225] on link at bounding box center [890, 240] width 30 height 30
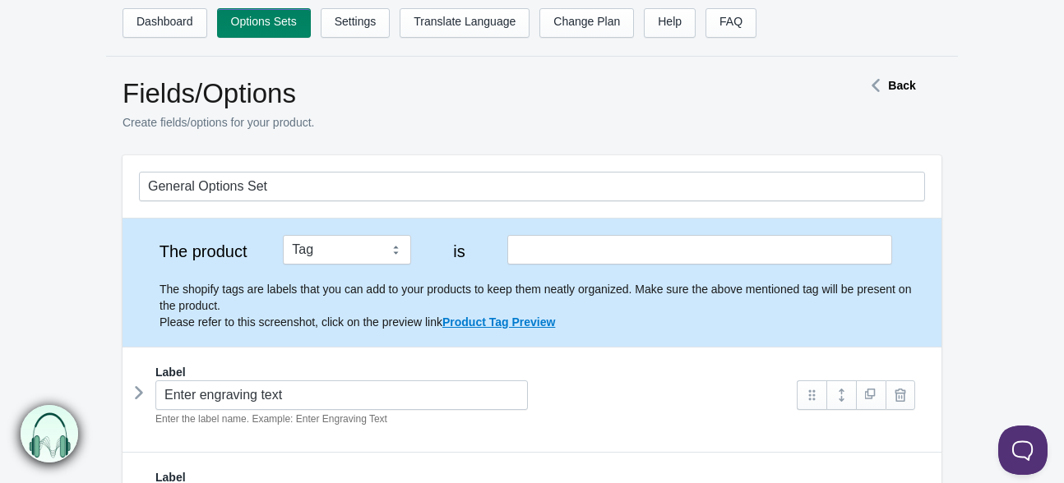
drag, startPoint x: 716, startPoint y: 192, endPoint x: 118, endPoint y: 203, distance: 597.6
click at [118, 203] on section "General Options Set The product Tag Vendor Type URL Handle All Products is Prod…" at bounding box center [532, 396] width 852 height 482
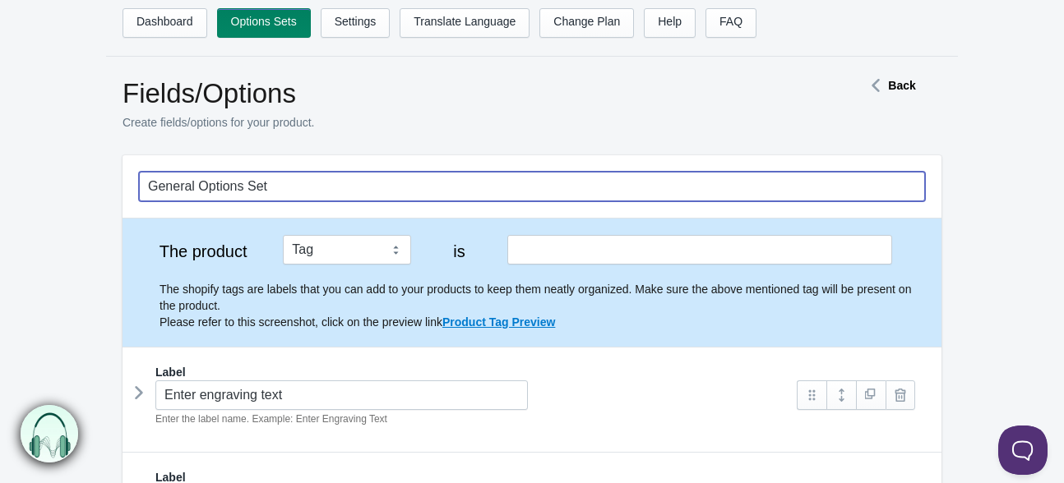
click at [178, 177] on input "General Options Set" at bounding box center [532, 187] width 786 height 30
type input "\"
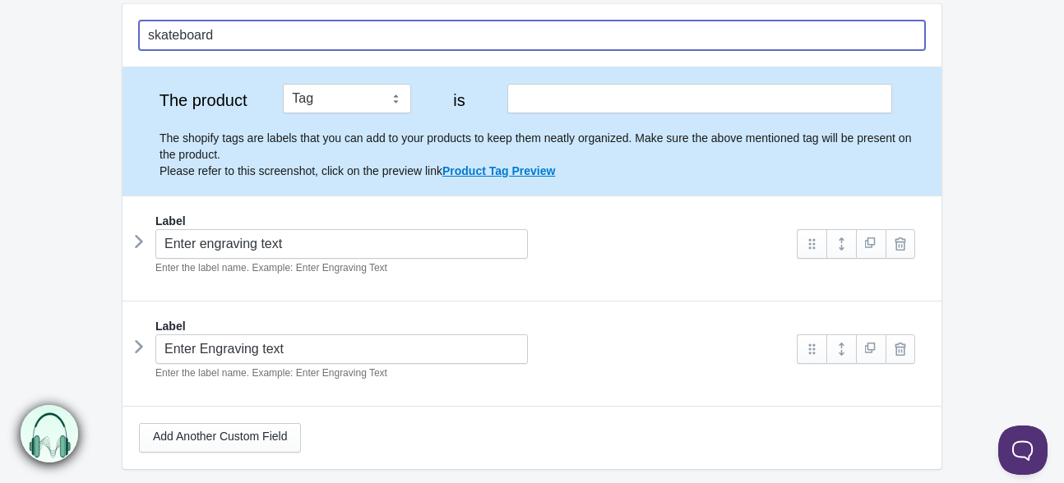
scroll to position [264, 0]
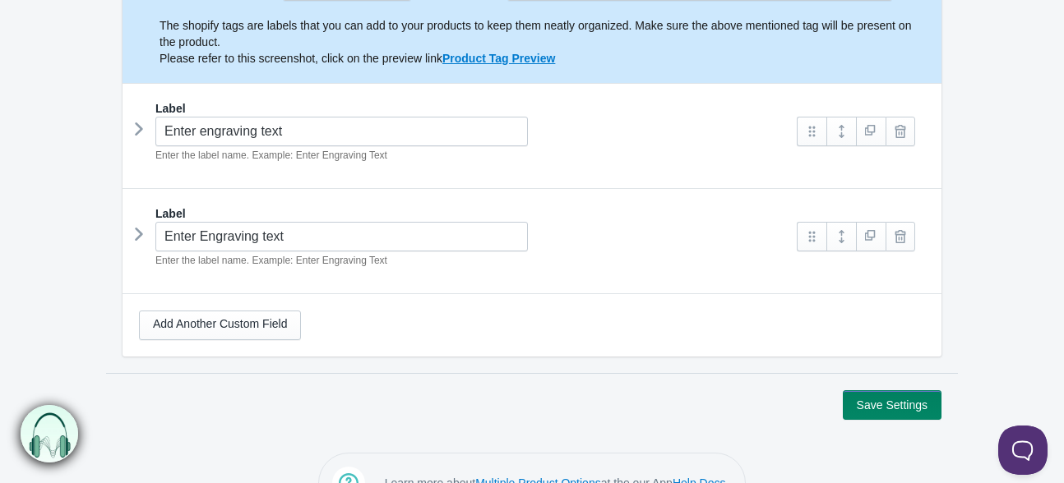
type input "skateboard"
click at [901, 390] on button "Save Settings" at bounding box center [891, 405] width 99 height 30
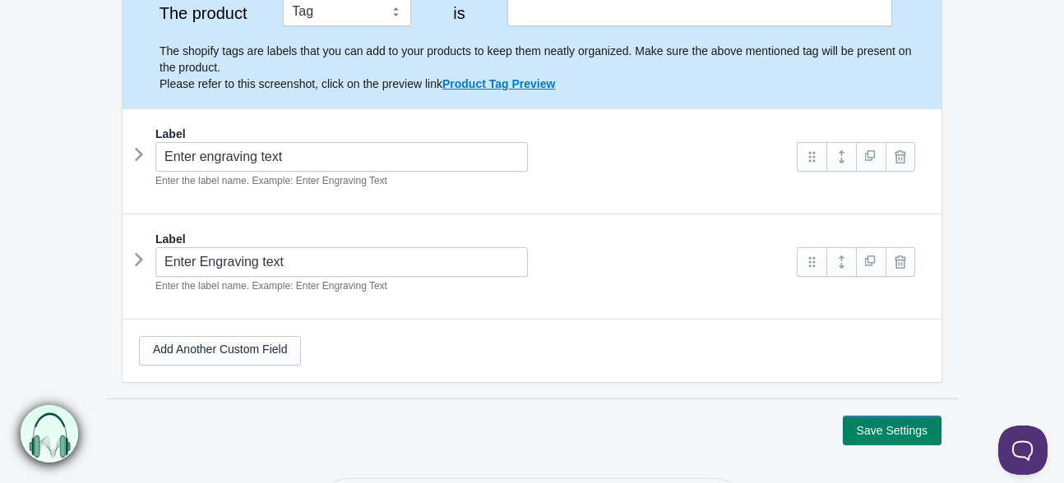
scroll to position [264, 0]
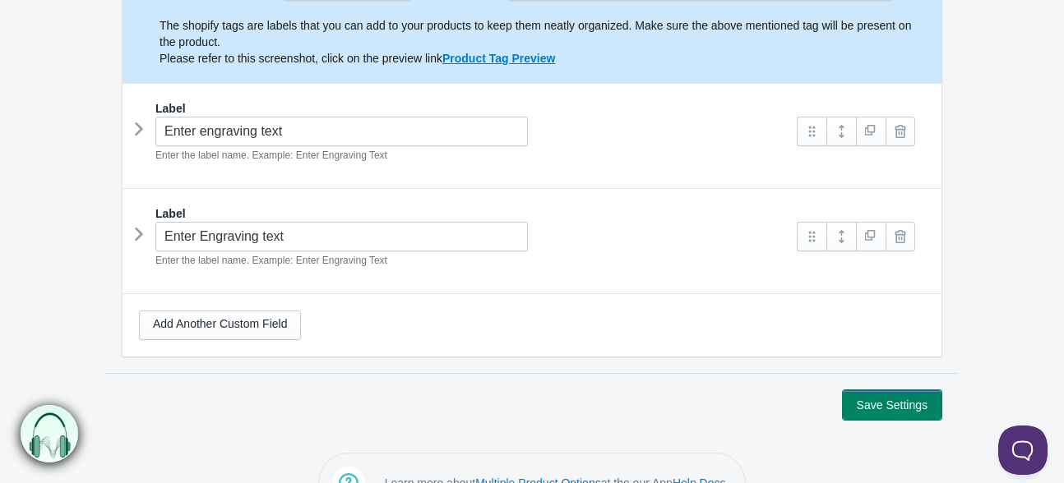
click at [900, 390] on button "Save Settings" at bounding box center [891, 405] width 99 height 30
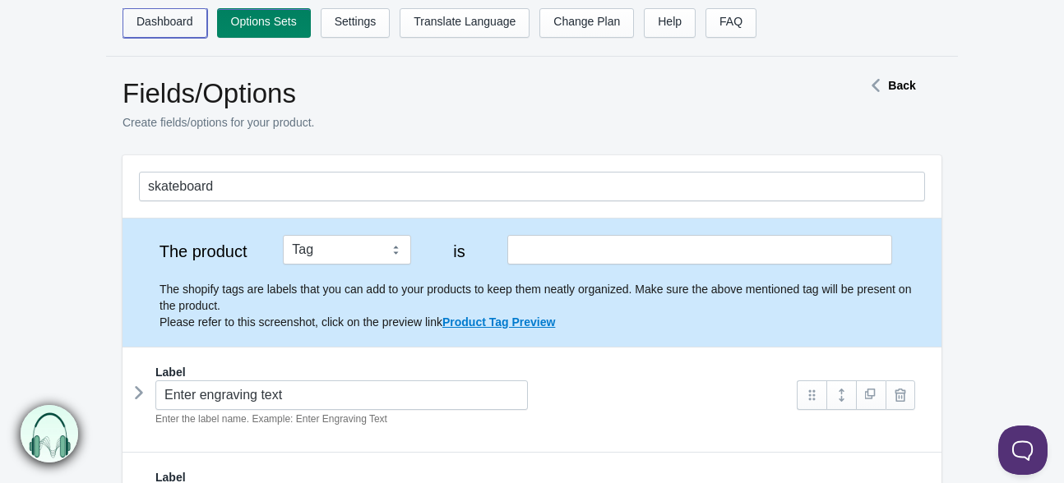
click at [165, 25] on link "Dashboard" at bounding box center [164, 23] width 85 height 30
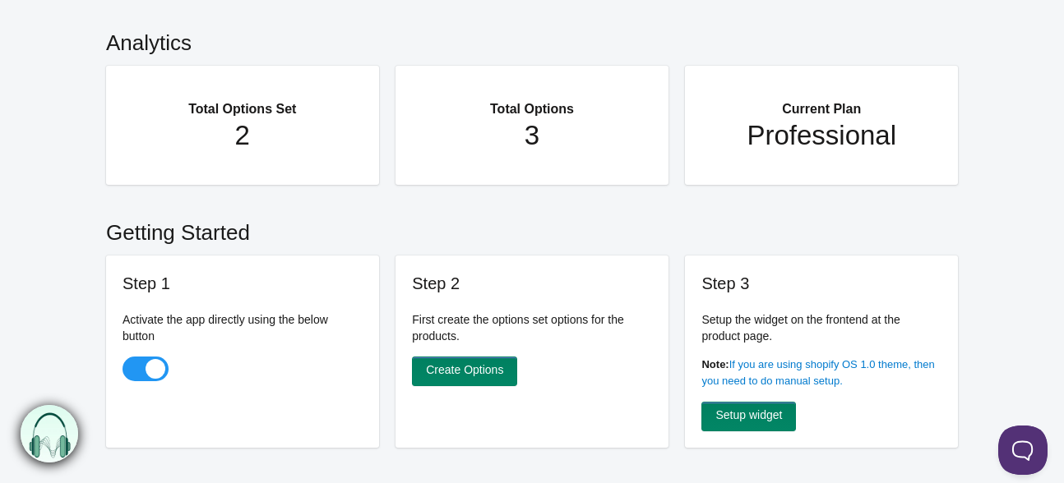
scroll to position [247, 0]
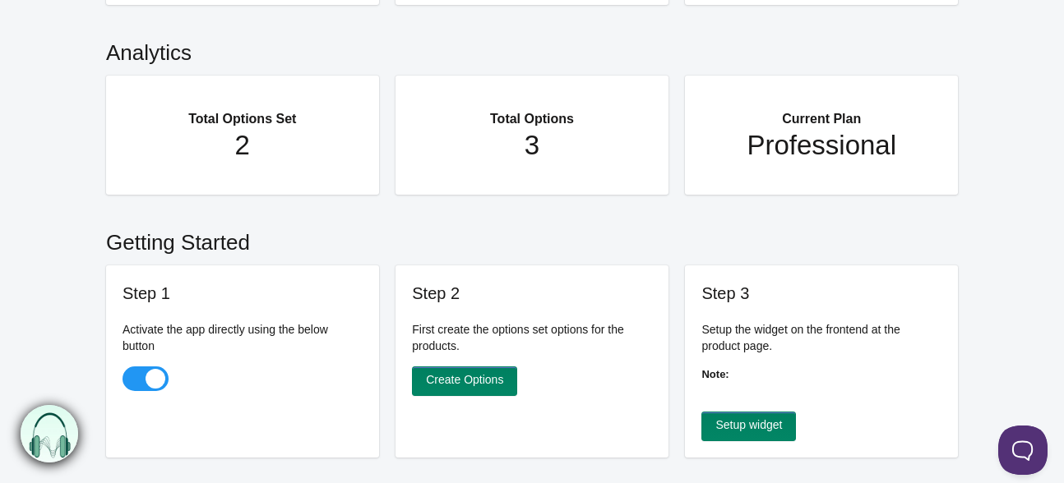
click at [778, 368] on link "If you are using shopify OS 1.0 theme, then you need to do manual setup." at bounding box center [817, 382] width 233 height 29
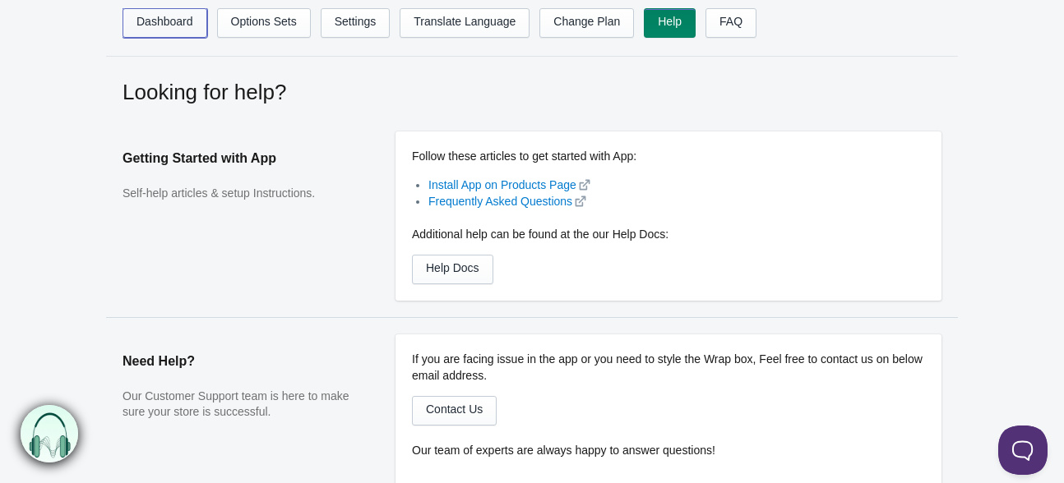
click at [144, 22] on link "Dashboard" at bounding box center [164, 23] width 85 height 30
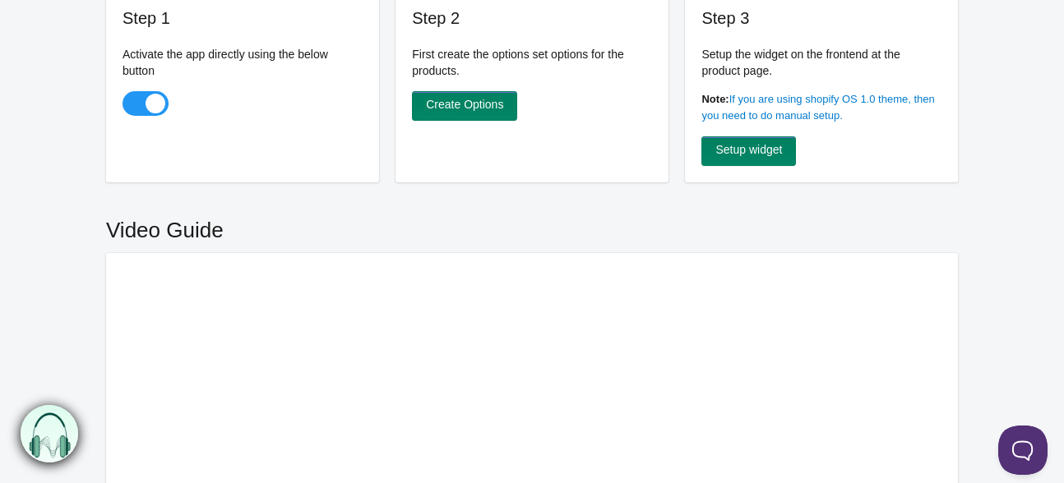
scroll to position [528, 0]
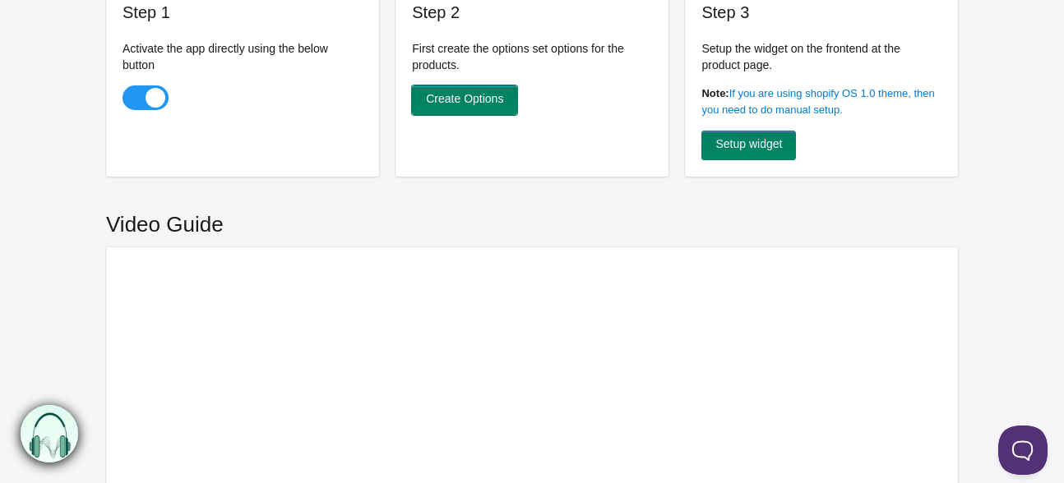
click at [448, 85] on link "Create Options" at bounding box center [464, 100] width 105 height 30
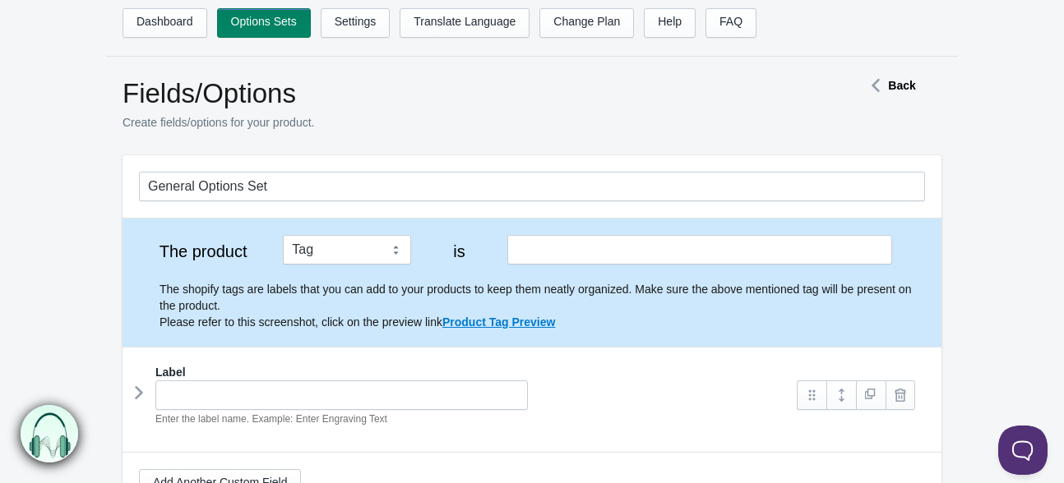
click at [144, 38] on ul "Dashboard Options Sets Settings Translate Language Change Plan Help FAQ Hook te…" at bounding box center [548, 27] width 852 height 39
drag, startPoint x: 147, startPoint y: 30, endPoint x: 155, endPoint y: 25, distance: 9.2
click at [148, 29] on link "Dashboard" at bounding box center [164, 23] width 85 height 30
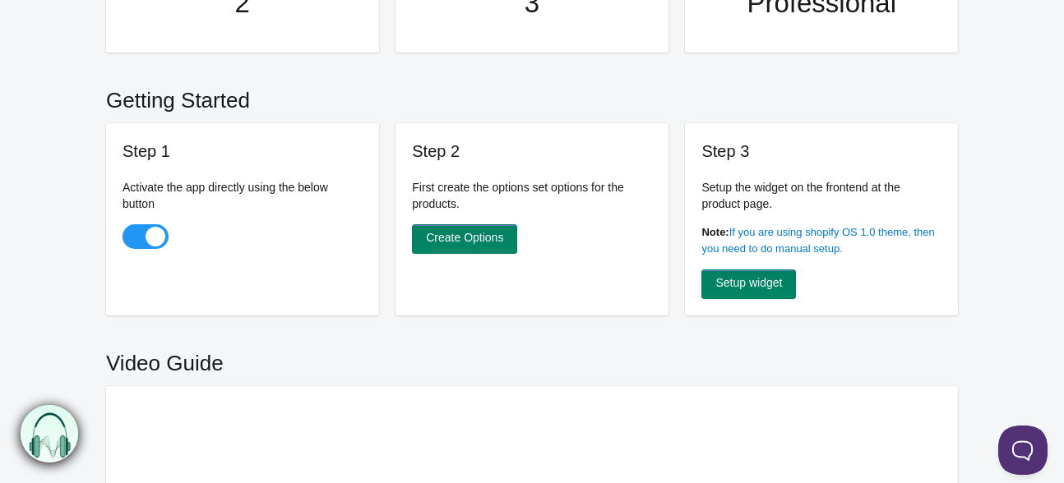
scroll to position [411, 0]
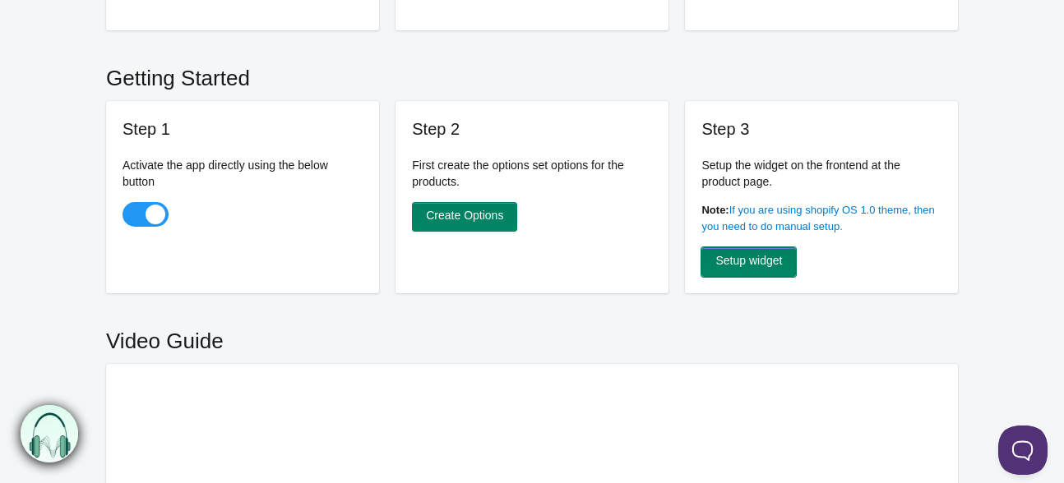
click at [732, 247] on link "Setup widget" at bounding box center [748, 262] width 95 height 30
